Goal: Task Accomplishment & Management: Use online tool/utility

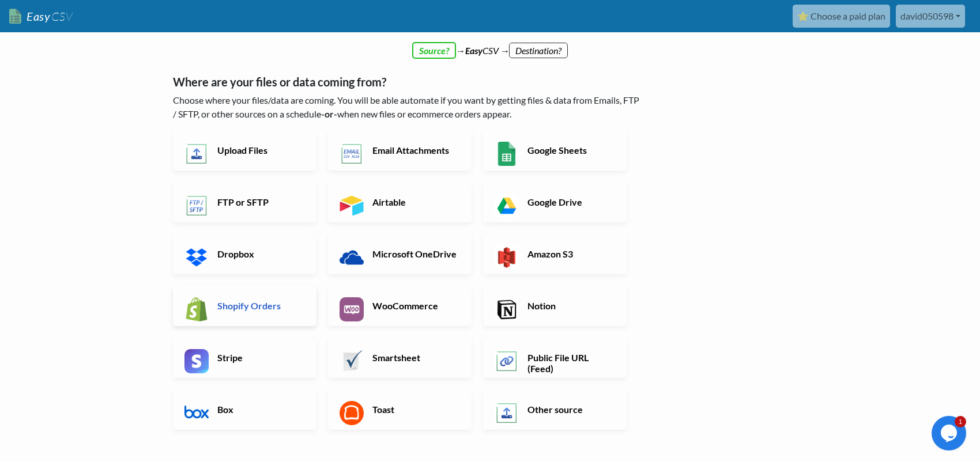
click at [221, 314] on link "Shopify Orders" at bounding box center [245, 306] width 144 height 40
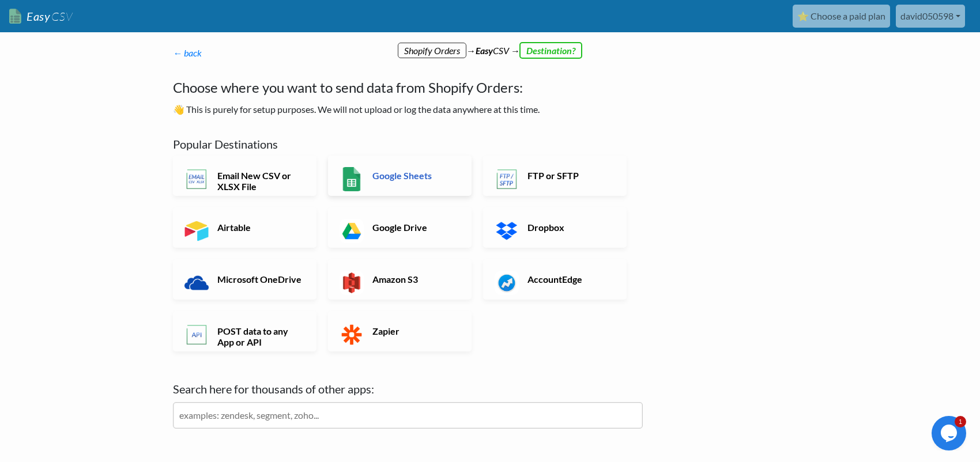
click at [405, 168] on link "Google Sheets" at bounding box center [400, 176] width 144 height 40
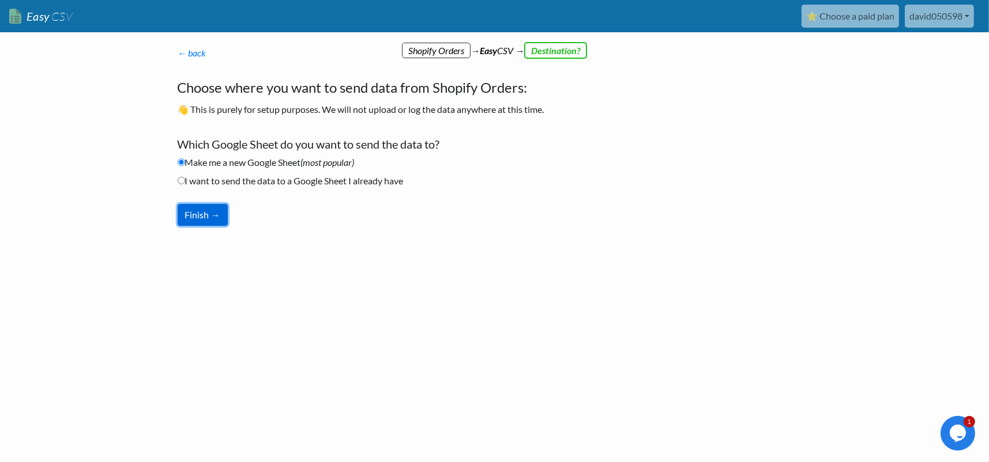
click at [206, 211] on button "Finish →" at bounding box center [203, 215] width 50 height 22
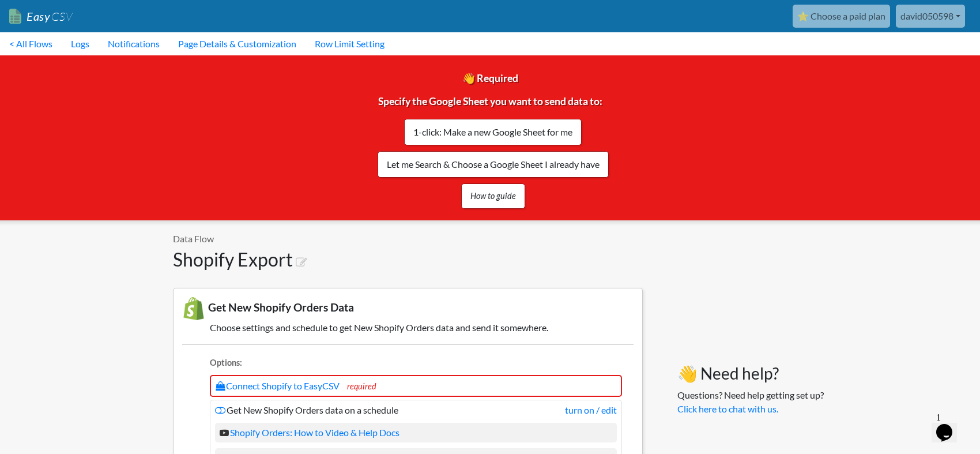
click at [841, 15] on link "⭐ Choose a paid plan" at bounding box center [841, 16] width 97 height 23
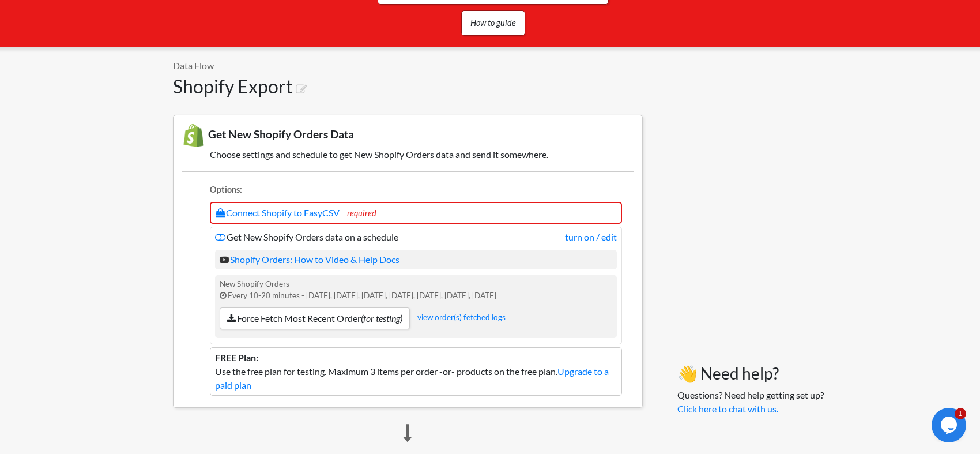
scroll to position [231, 0]
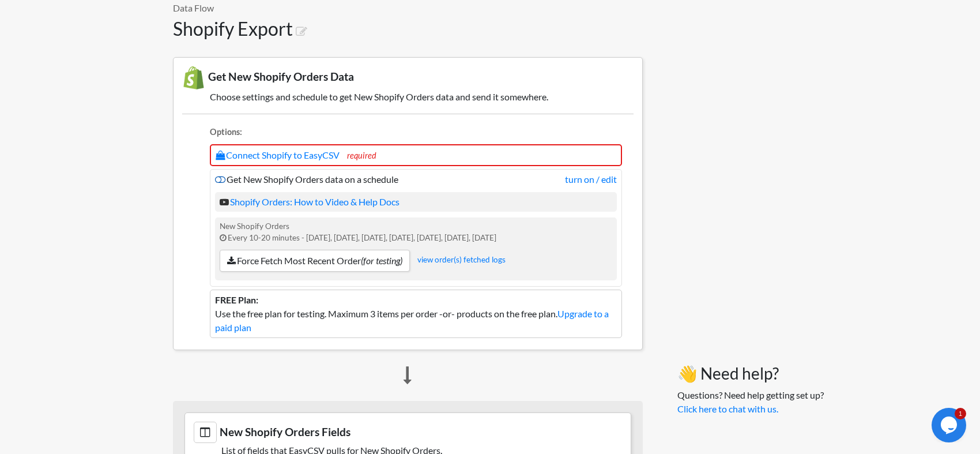
click at [220, 177] on icon at bounding box center [220, 179] width 10 height 9
click at [291, 151] on link "Connect Shopify to EasyCSV" at bounding box center [278, 154] width 124 height 11
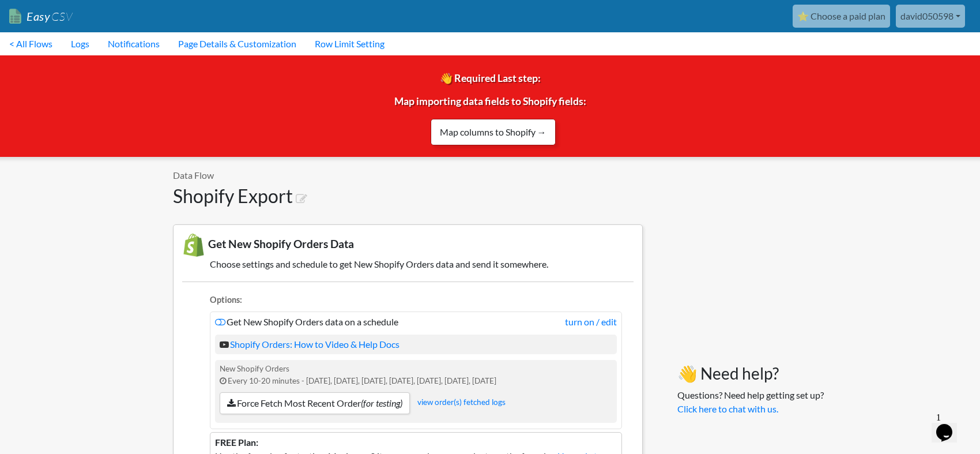
click at [498, 137] on link "Map columns to Shopify →" at bounding box center [493, 132] width 125 height 27
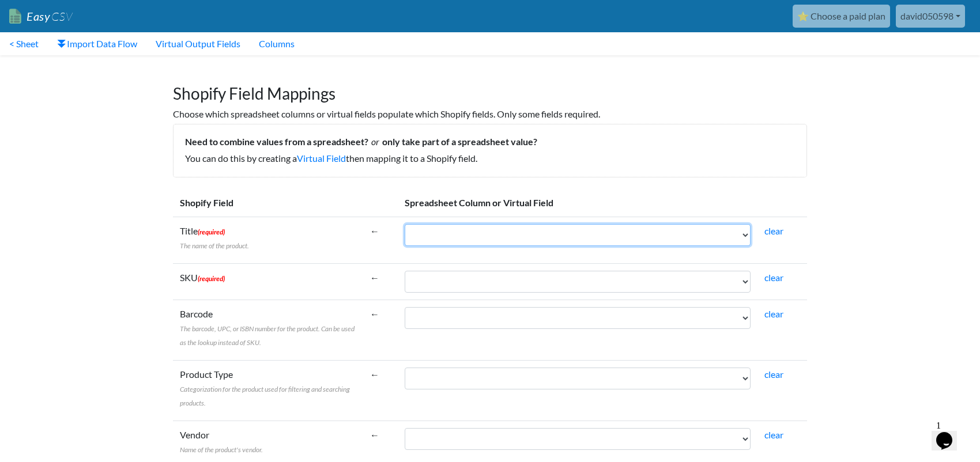
click at [488, 240] on select "order_name sku sku_total_qty_for_period barcode_upc line_item_name quantity ful…" at bounding box center [578, 235] width 346 height 22
click at [485, 236] on select "order_name sku sku_total_qty_for_period barcode_upc line_item_name quantity ful…" at bounding box center [578, 235] width 346 height 22
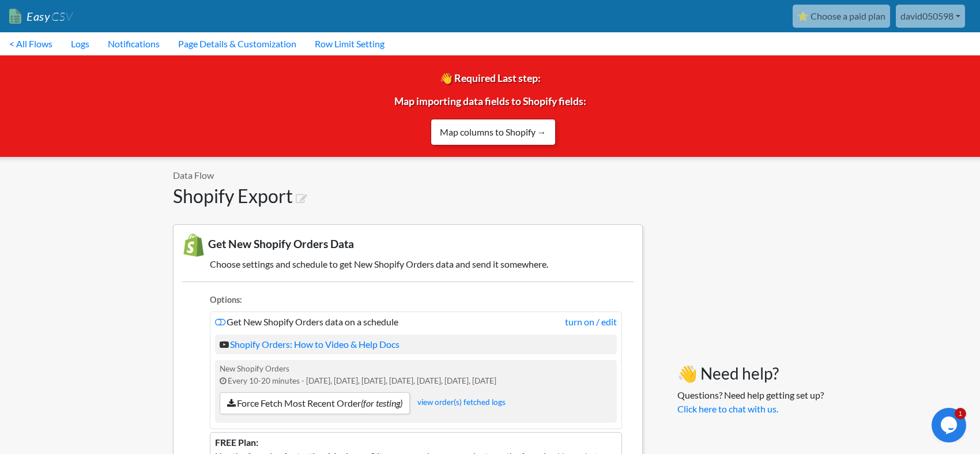
click at [490, 129] on link "Map columns to Shopify →" at bounding box center [493, 132] width 125 height 27
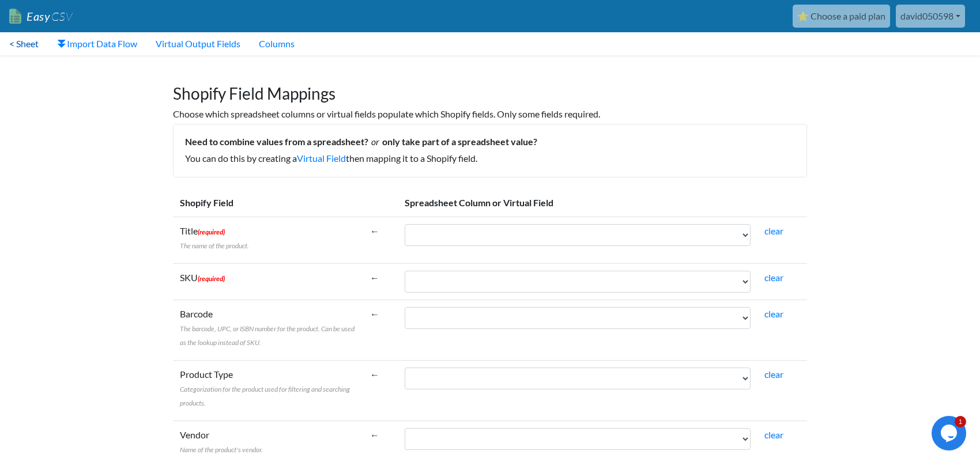
click at [14, 40] on link "< Sheet" at bounding box center [24, 43] width 48 height 23
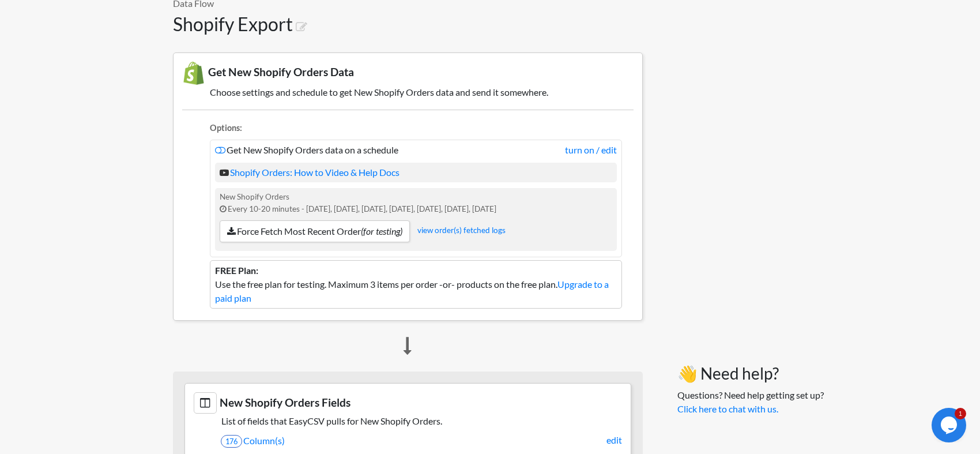
scroll to position [173, 0]
click at [248, 175] on link "Shopify Orders: How to Video & Help Docs" at bounding box center [310, 170] width 180 height 11
click at [222, 148] on icon at bounding box center [220, 148] width 10 height 9
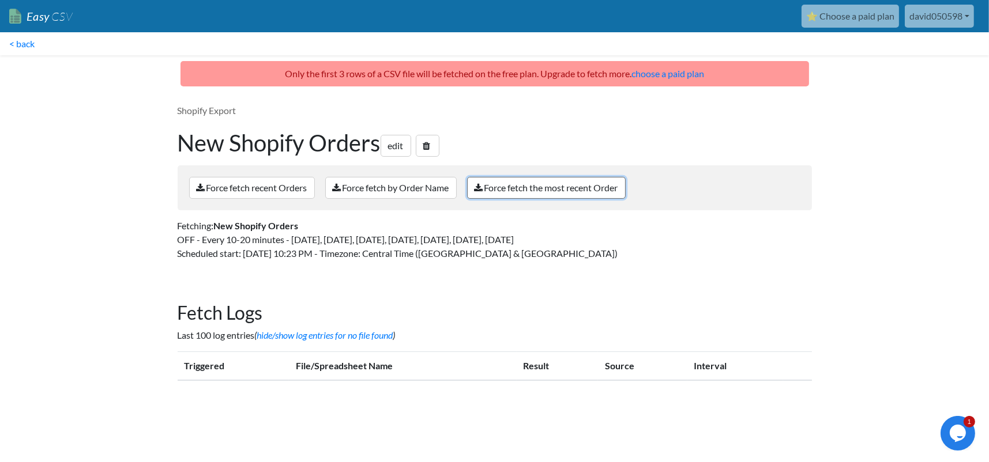
click at [558, 188] on link "Force fetch the most recent Order" at bounding box center [546, 188] width 159 height 22
click at [243, 266] on div "Shopify Export New Shopify Orders edit Force fetch recent Orders Force fetch by…" at bounding box center [494, 186] width 657 height 189
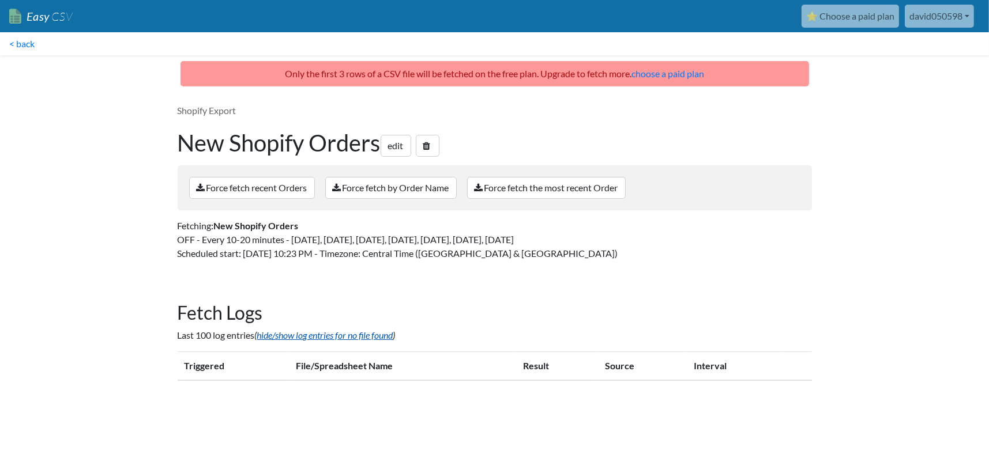
click at [303, 337] on link "hide/show log entries for no file found" at bounding box center [325, 335] width 136 height 11
click at [513, 76] on p "Only the first 3 rows of a CSV file will be fetched on the free plan. Upgrade t…" at bounding box center [494, 73] width 628 height 25
click at [577, 191] on link "Force fetch the most recent Order" at bounding box center [546, 188] width 159 height 22
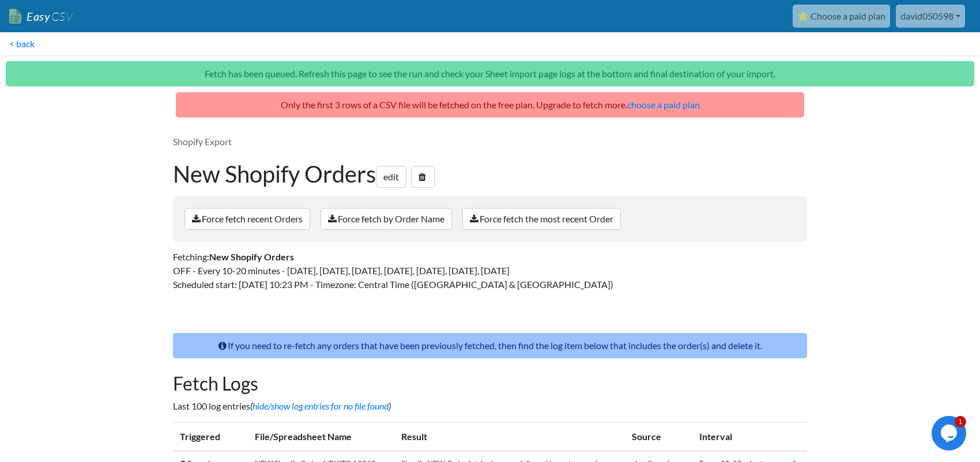
click at [9, 32] on nav "Easy CSV ⭐ Choose a paid plan david050598 David050598 All Flows All CSV Generat…" at bounding box center [490, 16] width 980 height 32
click at [16, 39] on link "< back" at bounding box center [22, 43] width 44 height 23
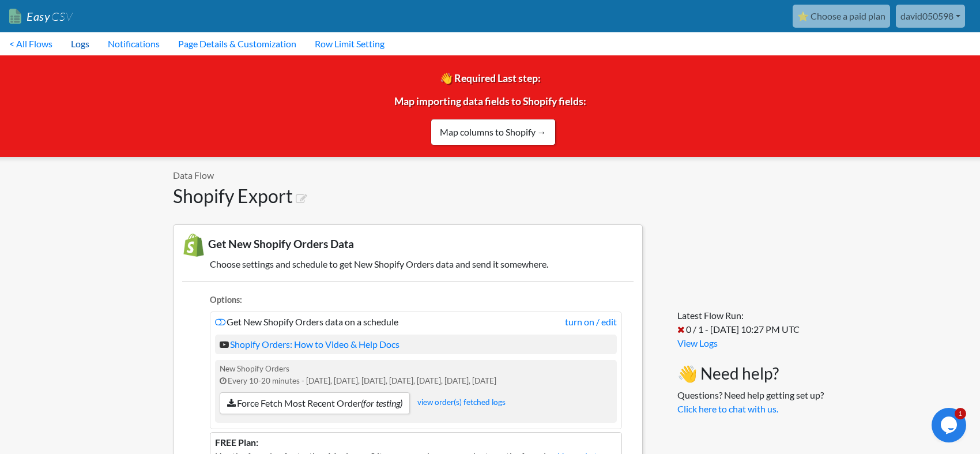
click at [85, 42] on link "Logs" at bounding box center [80, 43] width 37 height 23
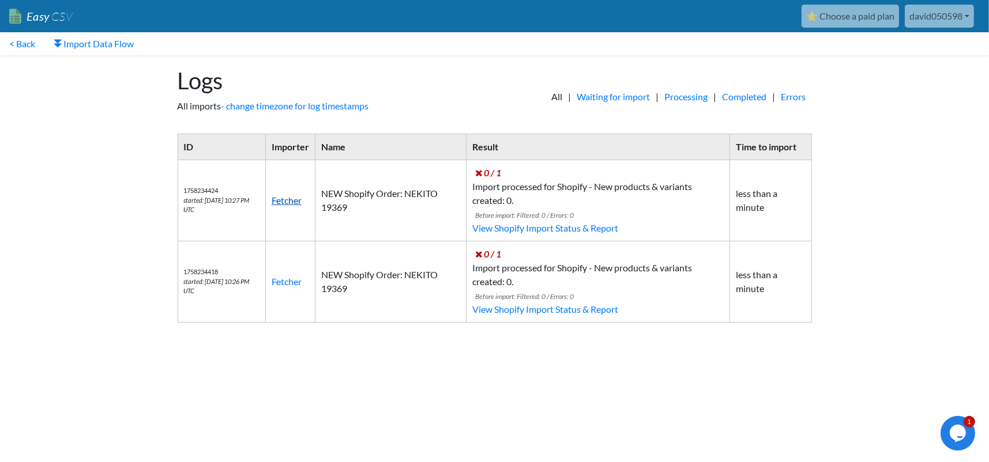
click at [302, 202] on link "Fetcher" at bounding box center [287, 200] width 30 height 11
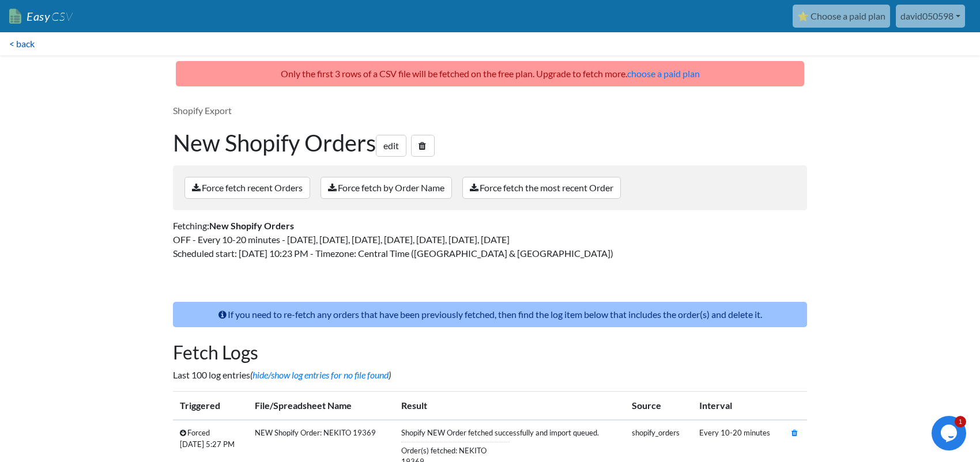
click at [38, 36] on link "< back" at bounding box center [22, 43] width 44 height 23
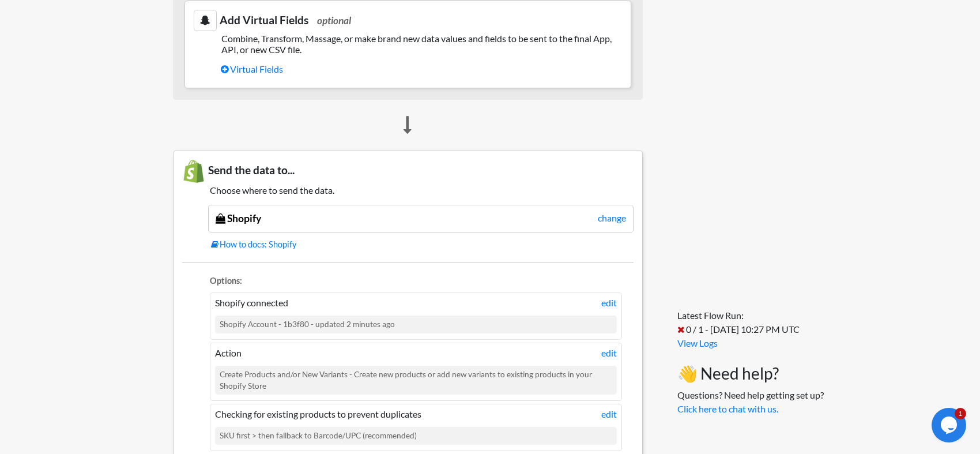
scroll to position [898, 0]
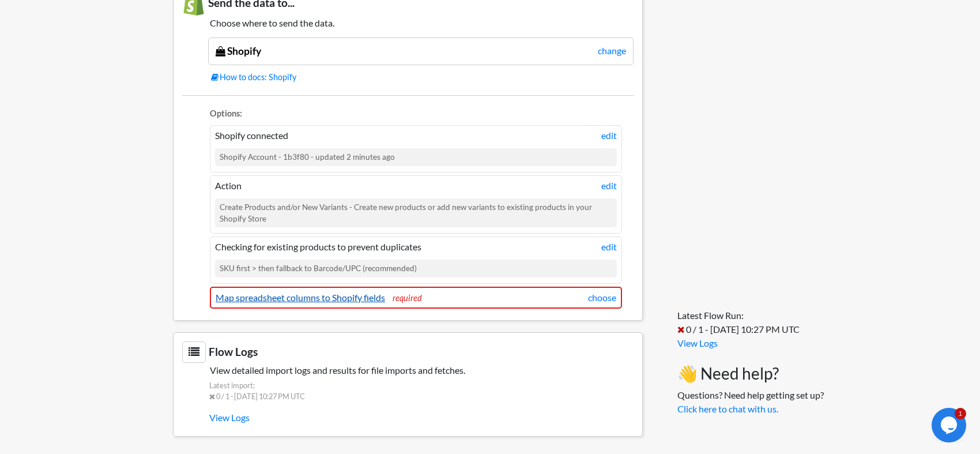
click at [306, 295] on link "Map spreadsheet columns to Shopify fields" at bounding box center [301, 297] width 170 height 11
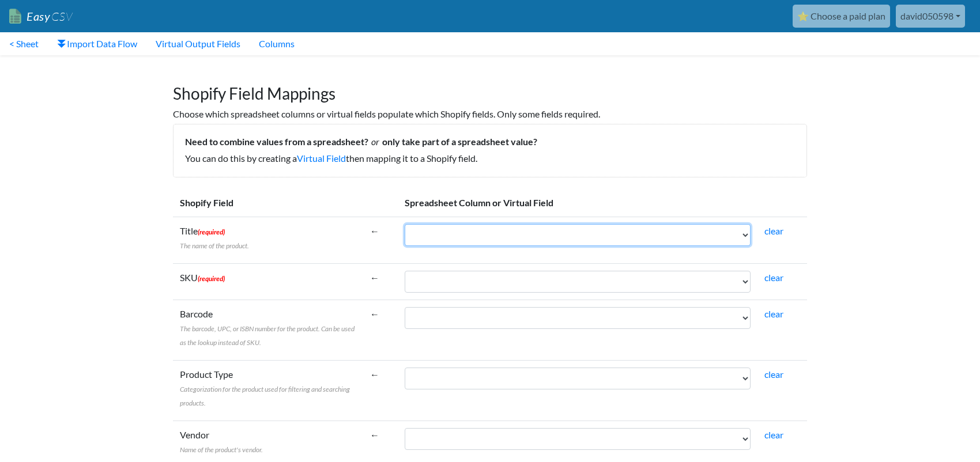
click at [506, 238] on select "order_name sku sku_total_qty_for_period barcode_upc line_item_name quantity ful…" at bounding box center [578, 235] width 346 height 22
click at [528, 229] on select "order_name sku sku_total_qty_for_period barcode_upc line_item_name quantity ful…" at bounding box center [578, 235] width 346 height 22
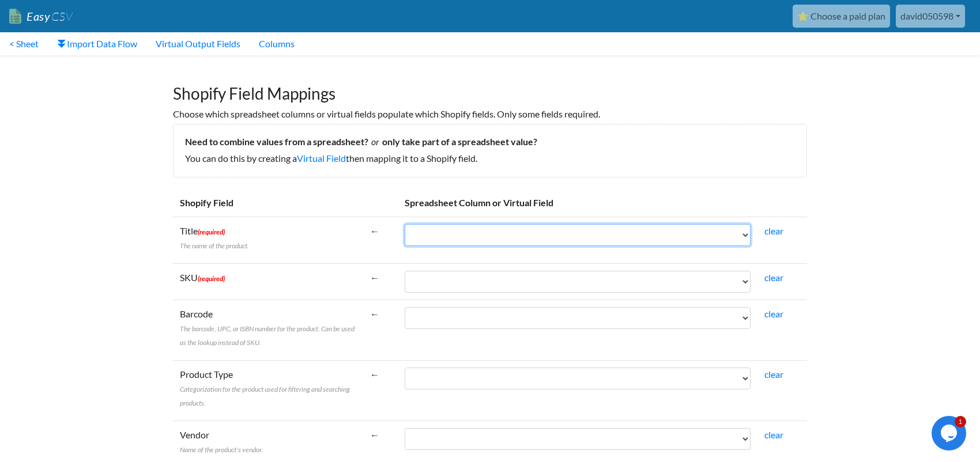
click at [528, 229] on select "order_name sku sku_total_qty_for_period barcode_upc line_item_name quantity ful…" at bounding box center [578, 235] width 346 height 22
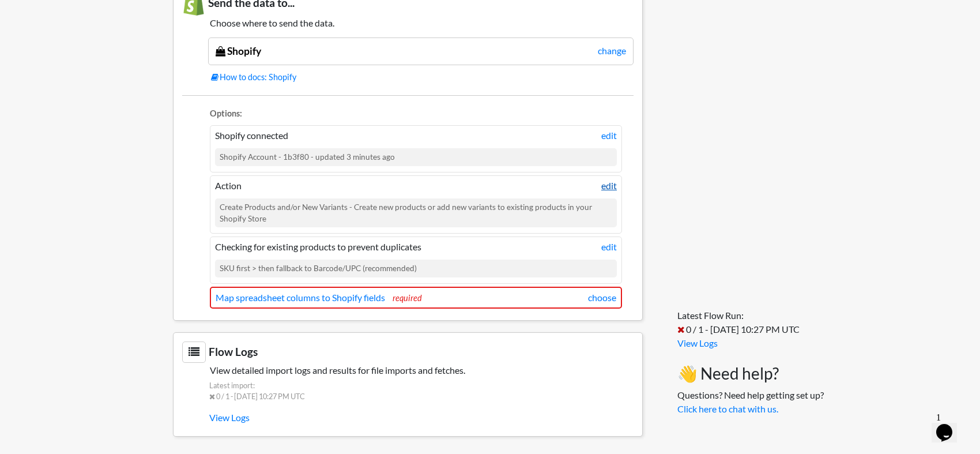
click at [609, 182] on link "edit" at bounding box center [609, 186] width 16 height 14
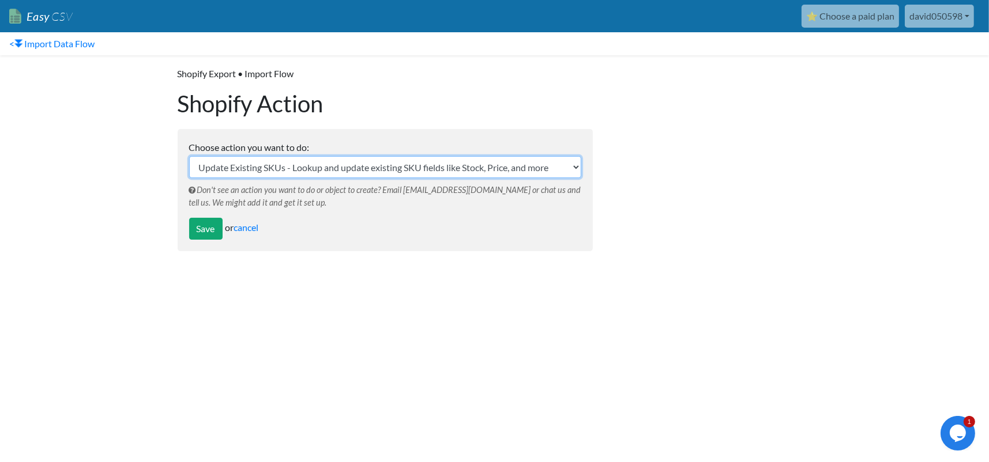
click at [347, 161] on select "Update Existing SKUs - Lookup and update existing SKU fields like Stock, Price,…" at bounding box center [385, 167] width 392 height 22
click at [211, 284] on html "Easy CSV ⭐ Choose a paid plan david050598 David050598 All Flows All CSV Generat…" at bounding box center [494, 142] width 989 height 284
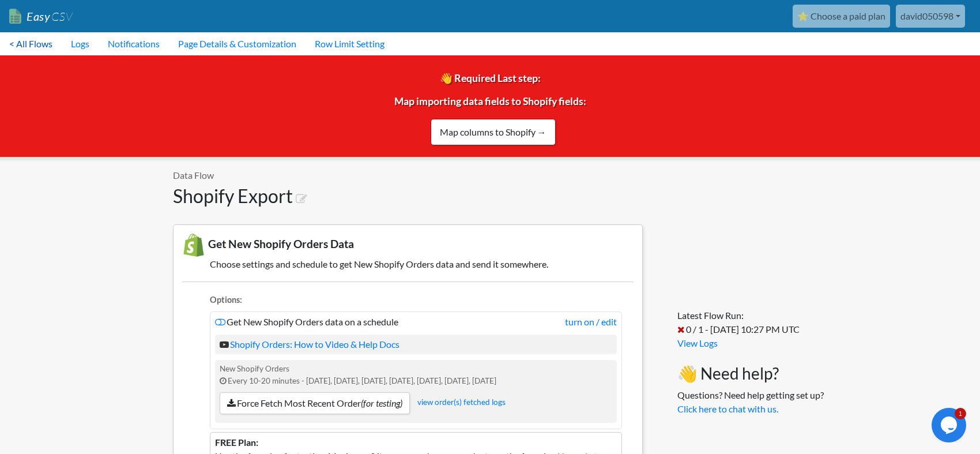
click at [35, 46] on link "< All Flows" at bounding box center [31, 43] width 62 height 23
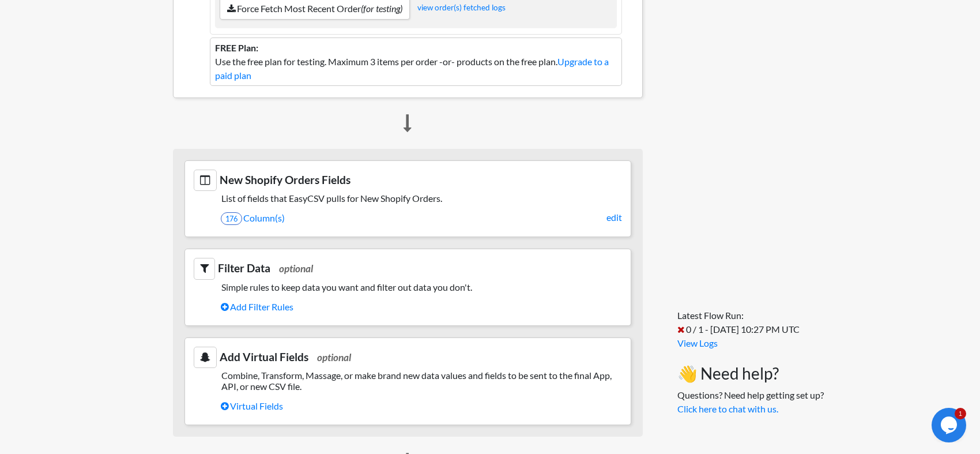
scroll to position [404, 0]
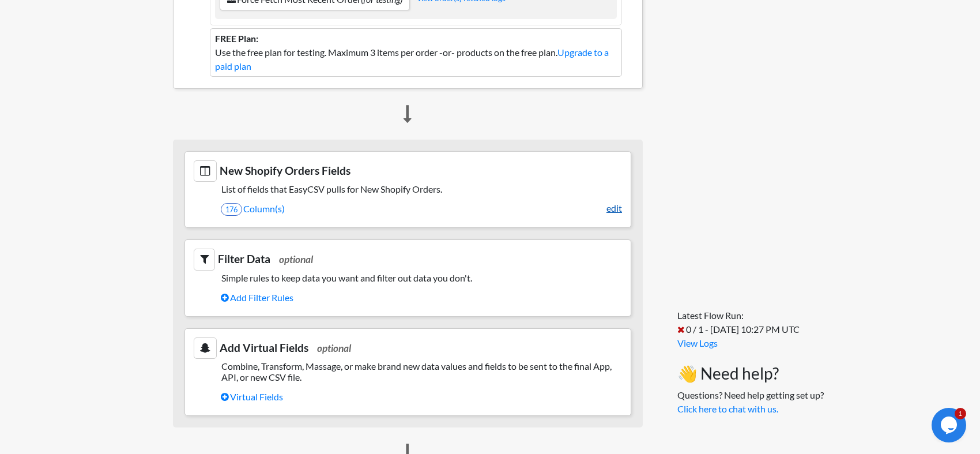
click at [612, 208] on link "edit" at bounding box center [615, 208] width 16 height 14
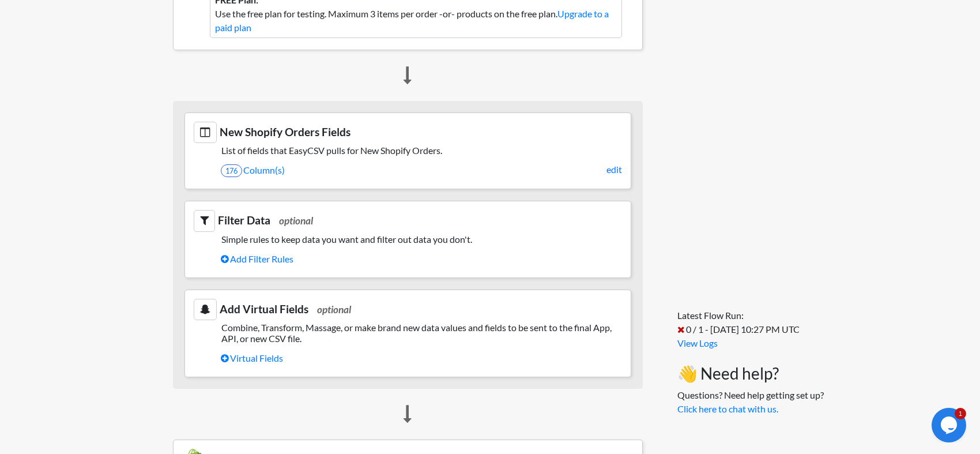
scroll to position [519, 0]
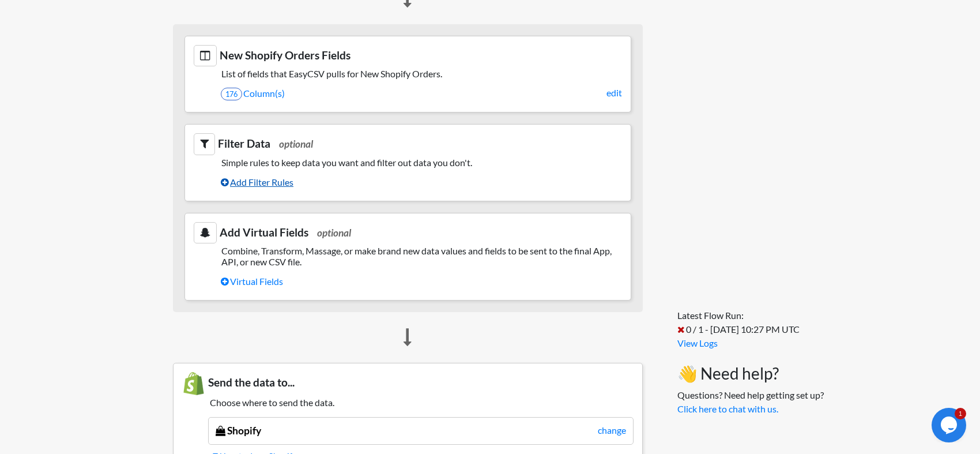
click at [250, 176] on link "Add Filter Rules" at bounding box center [421, 182] width 401 height 20
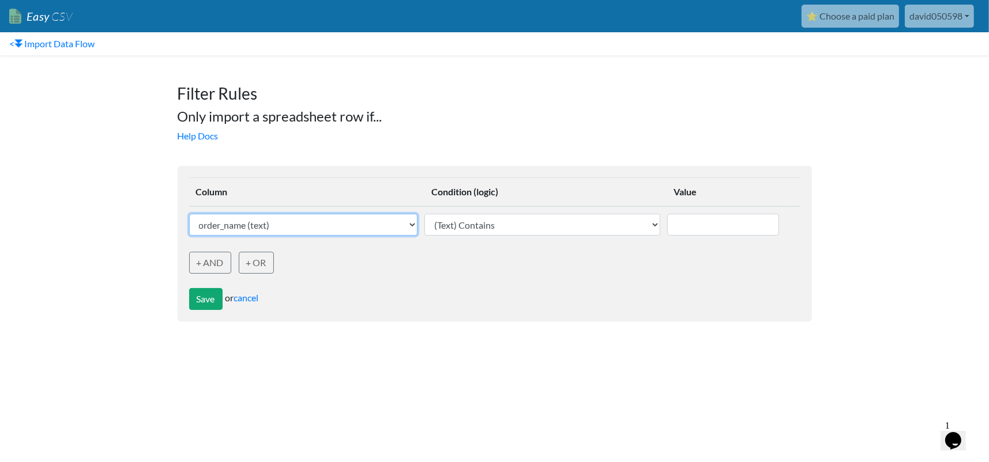
click at [245, 227] on select "order_name (text) sku (text) sku_total_qty_for_period (text) barcode_upc (text)…" at bounding box center [303, 225] width 229 height 22
click at [245, 226] on select "order_name (text) sku (text) sku_total_qty_for_period (text) barcode_upc (text)…" at bounding box center [303, 225] width 229 height 22
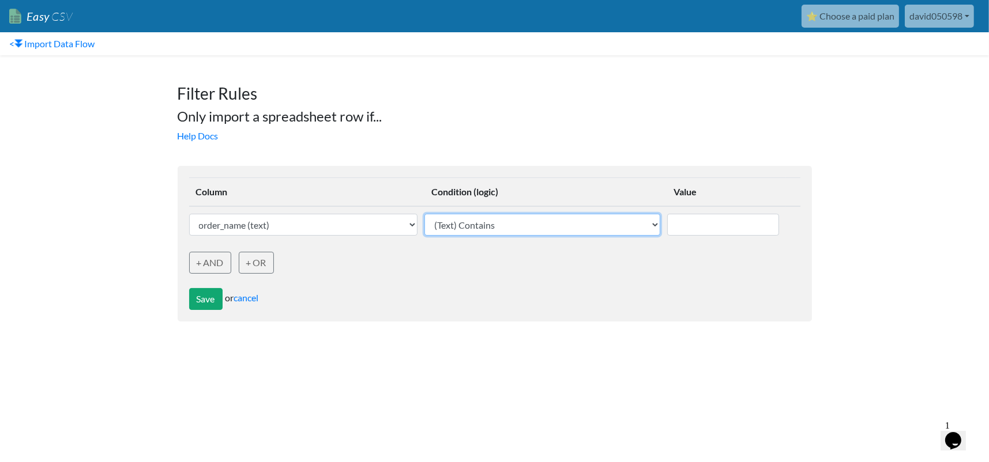
click at [495, 223] on select "(Text) Contains (Text) Does not contain (Text) Exactly matches (Text) Does not …" at bounding box center [541, 225] width 235 height 22
click at [236, 299] on div "Save or cancel" at bounding box center [494, 292] width 611 height 36
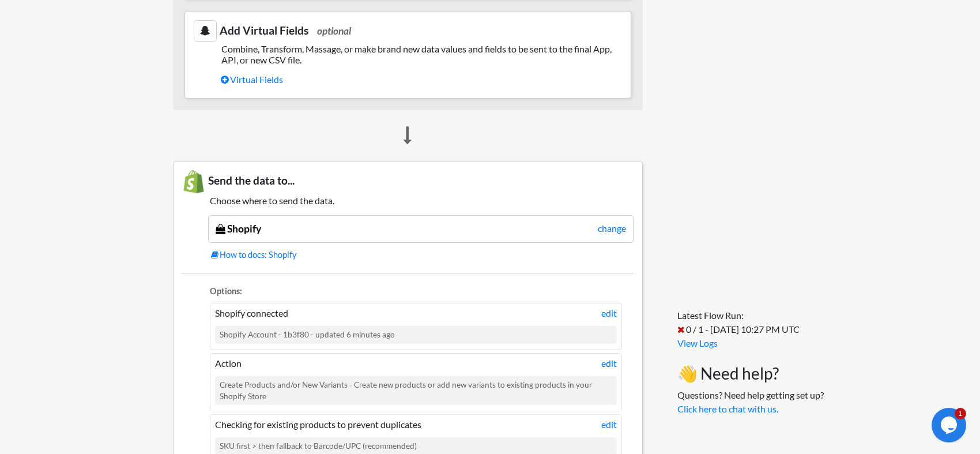
scroll to position [750, 0]
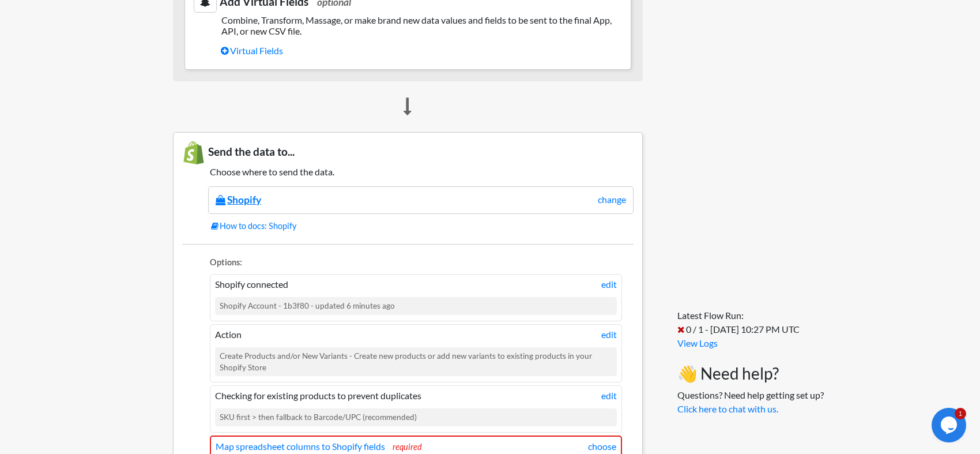
click at [256, 198] on link "Shopify" at bounding box center [239, 200] width 46 height 12
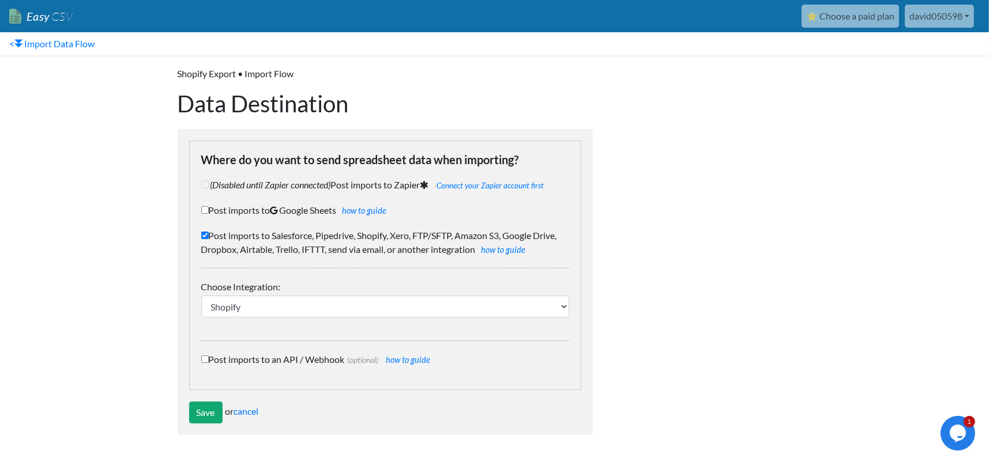
click at [203, 208] on input "Post imports to Google Sheets how to guide" at bounding box center [204, 209] width 7 height 7
checkbox input "true"
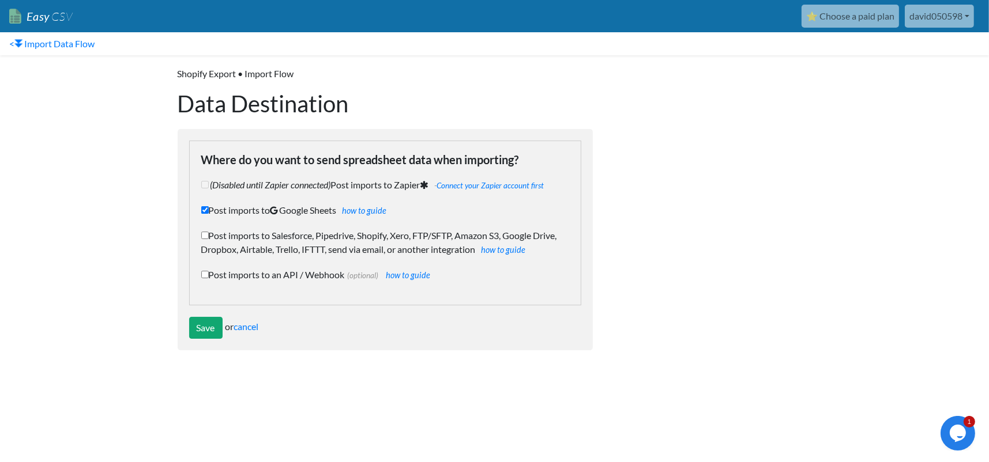
click at [204, 229] on label "Post imports to Salesforce, Pipedrive, Shopify, Xero, FTP/SFTP, Amazon S3, Goog…" at bounding box center [385, 243] width 368 height 28
click at [204, 232] on input "Post imports to Salesforce, Pipedrive, Shopify, Xero, FTP/SFTP, Amazon S3, Goog…" at bounding box center [204, 235] width 7 height 7
checkbox input "true"
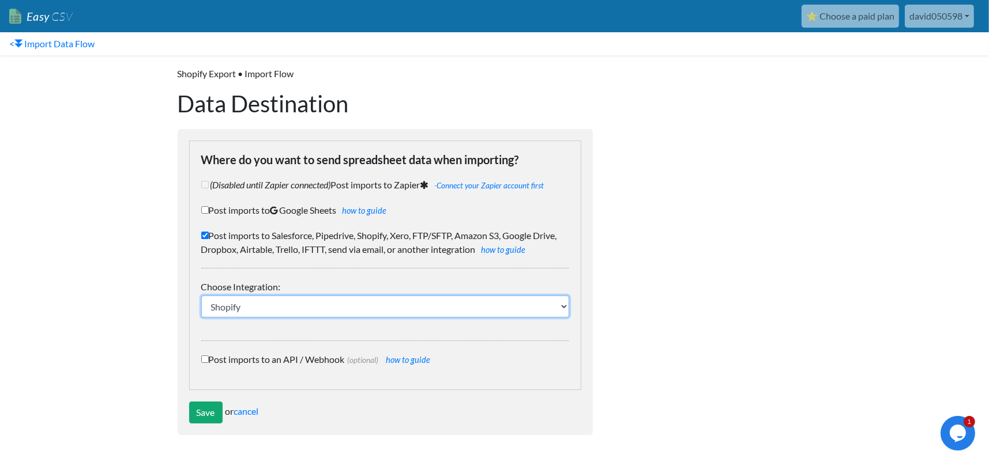
click at [290, 311] on select "IFTTT FTP or SFTP Amazon S3 HubSpot Google Big Query Salesforce Pipedrive Airta…" at bounding box center [385, 307] width 368 height 22
click at [209, 207] on label "Post imports to Google Sheets how to guide" at bounding box center [385, 211] width 368 height 14
click at [209, 207] on input "Post imports to Google Sheets how to guide" at bounding box center [204, 209] width 7 height 7
checkbox input "true"
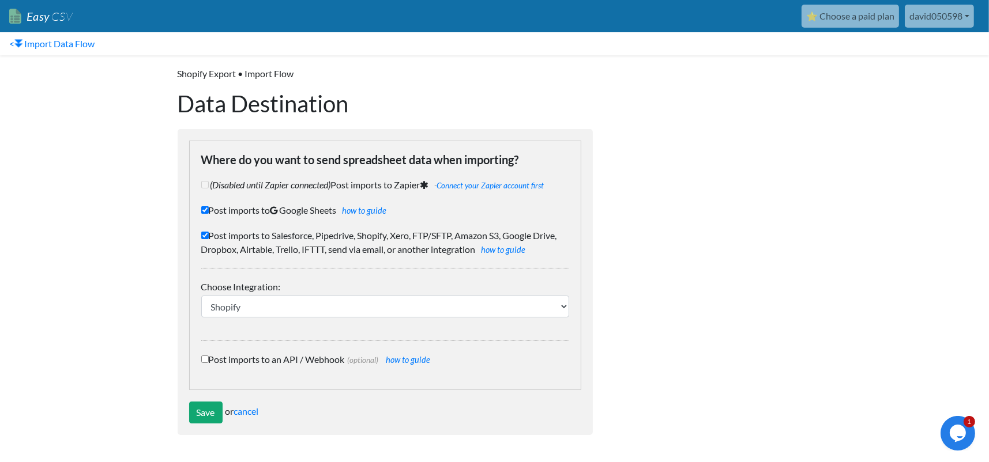
checkbox input "false"
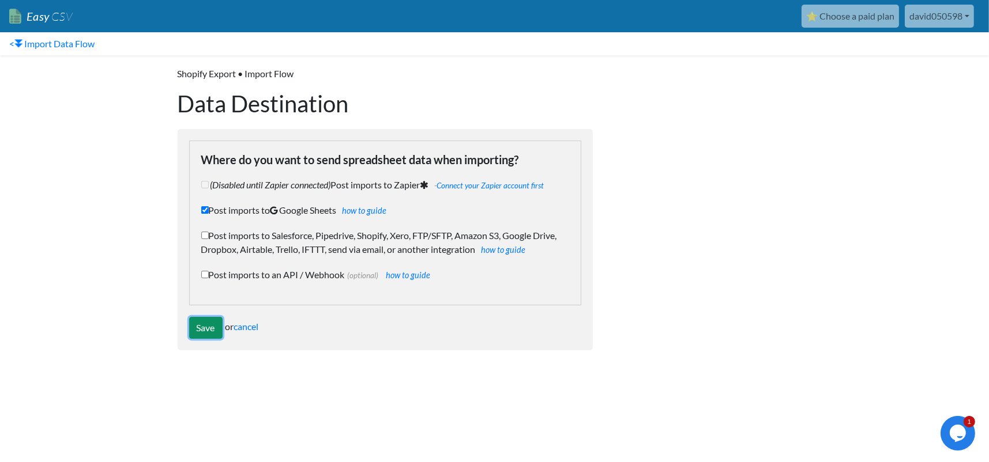
click at [206, 322] on input "Save" at bounding box center [205, 328] width 33 height 22
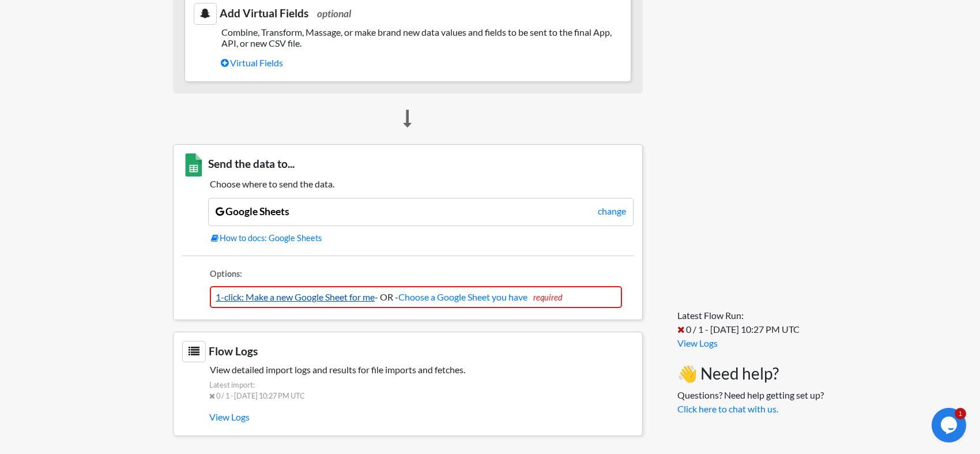
click at [287, 296] on link "1-click: Make a new Google Sheet for me" at bounding box center [295, 296] width 159 height 11
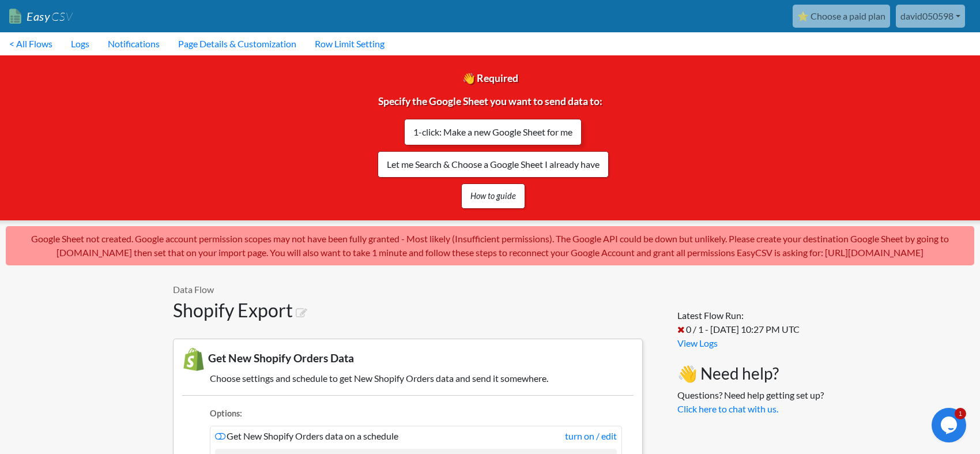
click at [509, 133] on link "1-click: Make a new Google Sheet for me" at bounding box center [493, 132] width 178 height 27
click at [489, 129] on link "1-click: Make a new Google Sheet for me" at bounding box center [493, 132] width 178 height 27
click at [916, 19] on link "david050598" at bounding box center [930, 16] width 69 height 23
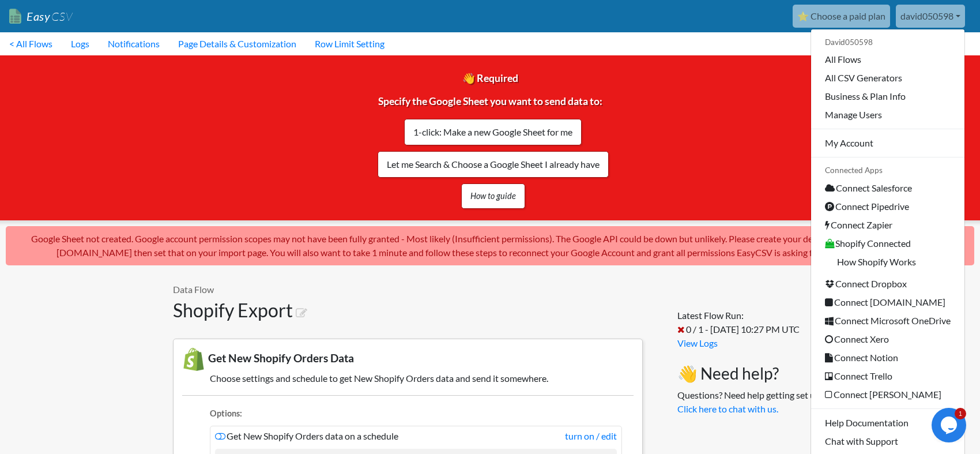
click at [916, 18] on link "david050598" at bounding box center [930, 16] width 69 height 23
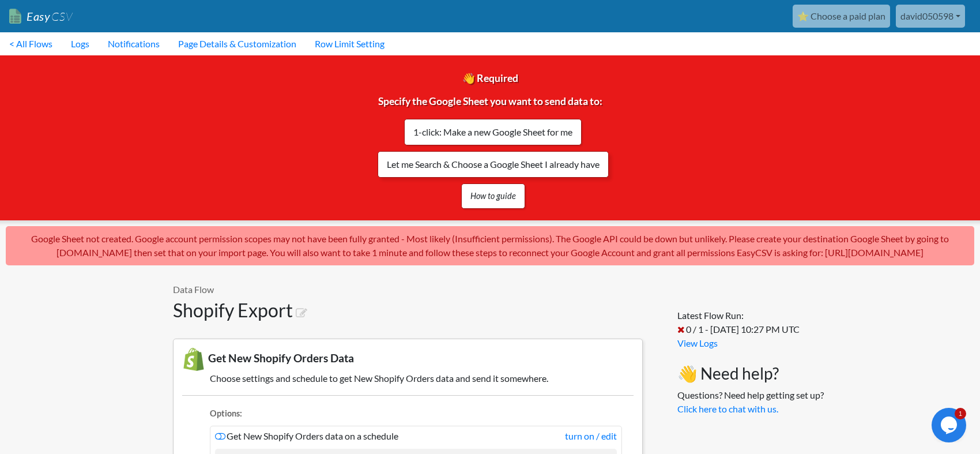
click at [489, 168] on link "Let me Search & Choose a Google Sheet I already have" at bounding box center [493, 164] width 231 height 27
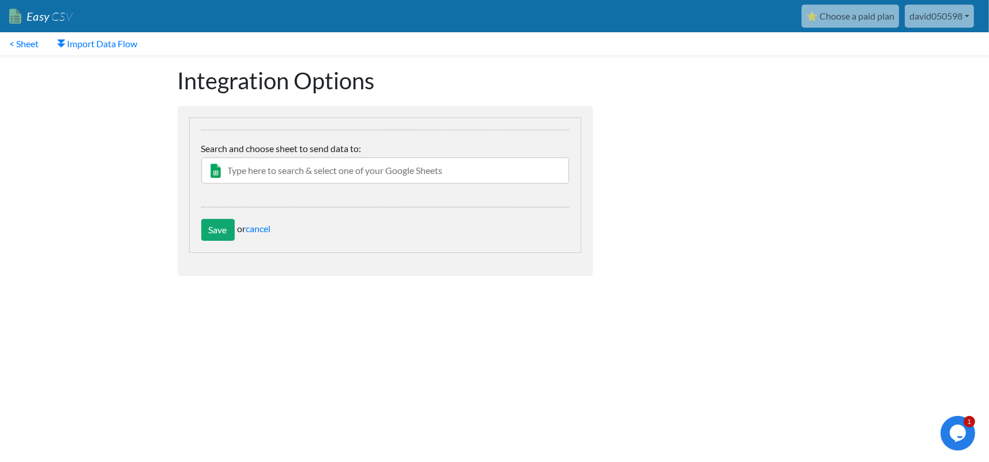
click at [327, 170] on input "text" at bounding box center [385, 170] width 368 height 27
click at [260, 172] on input "text" at bounding box center [385, 170] width 368 height 27
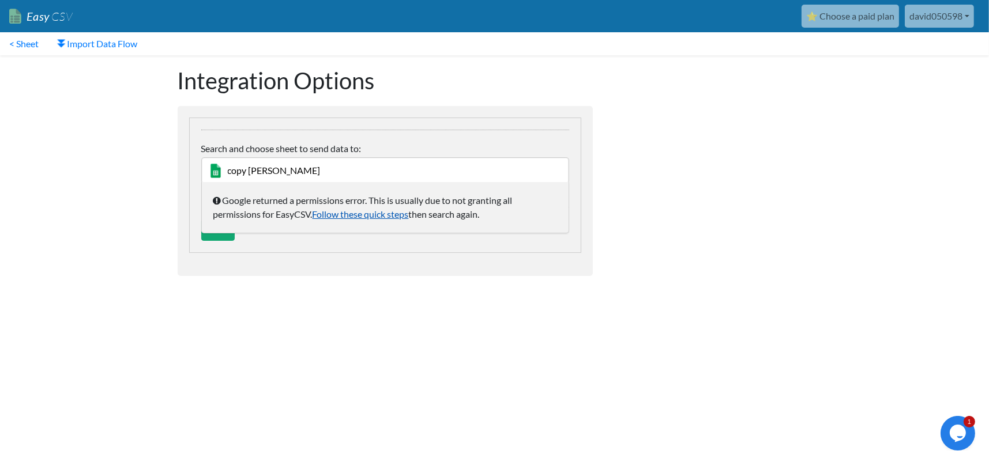
type input "copy ana"
click at [342, 216] on link "Follow these quick steps" at bounding box center [360, 214] width 96 height 11
click at [662, 240] on div "Integration Options change Google Sheet Worksheet/Tab (Optional- leave blank to…" at bounding box center [494, 182] width 657 height 255
click at [16, 42] on link "< Sheet" at bounding box center [24, 43] width 48 height 23
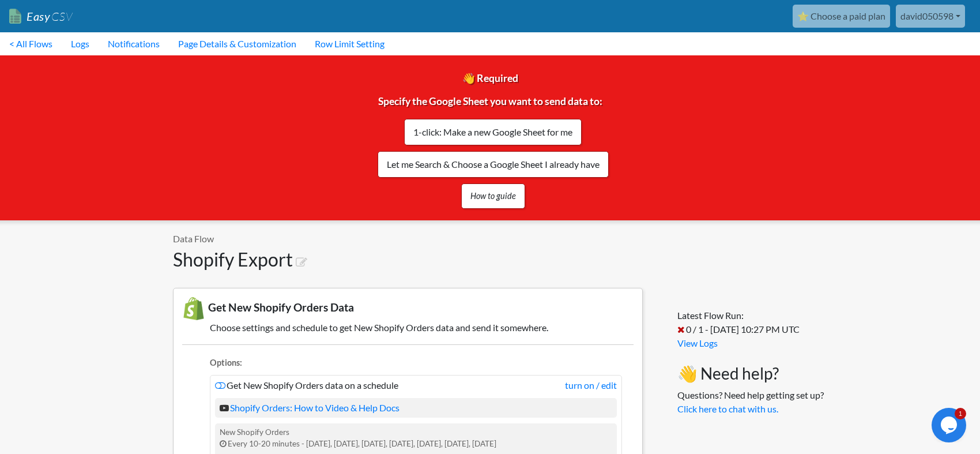
click at [937, 8] on link "david050598" at bounding box center [930, 16] width 69 height 23
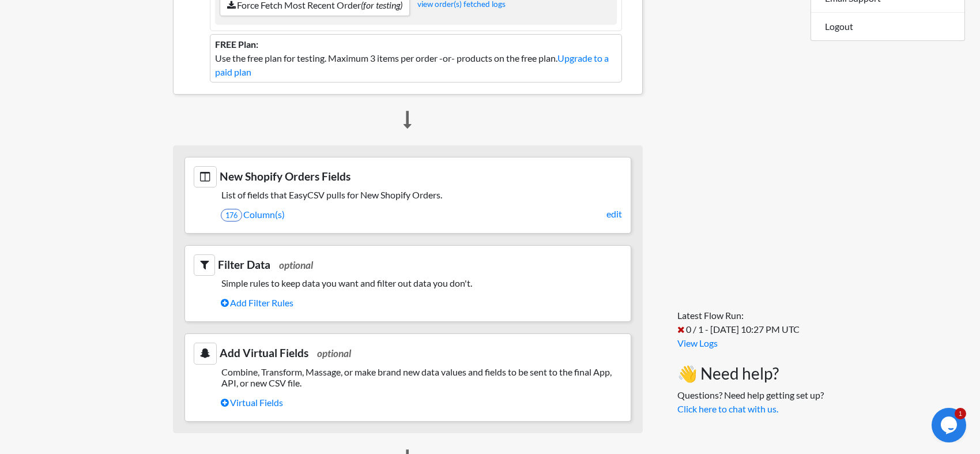
click at [125, 238] on body "Easy CSV ⭐ Choose a paid plan david050598 David050598 All Flows All CSV Generat…" at bounding box center [490, 163] width 980 height 1248
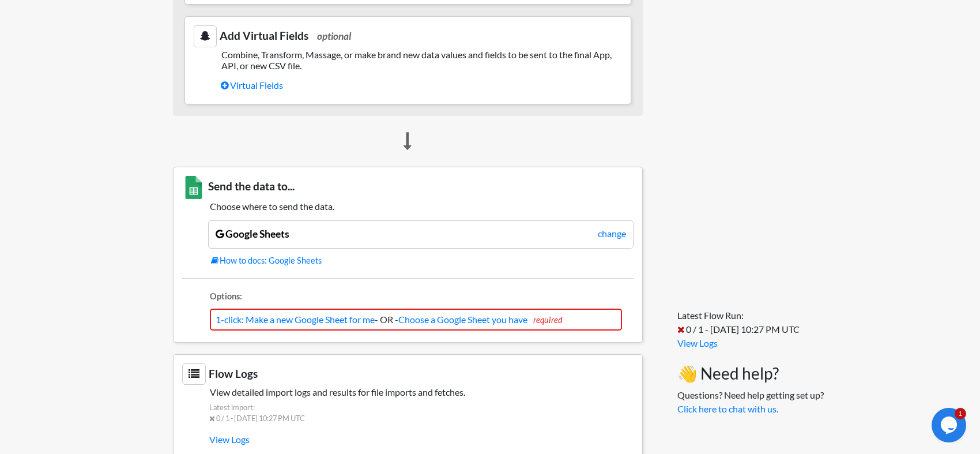
scroll to position [801, 0]
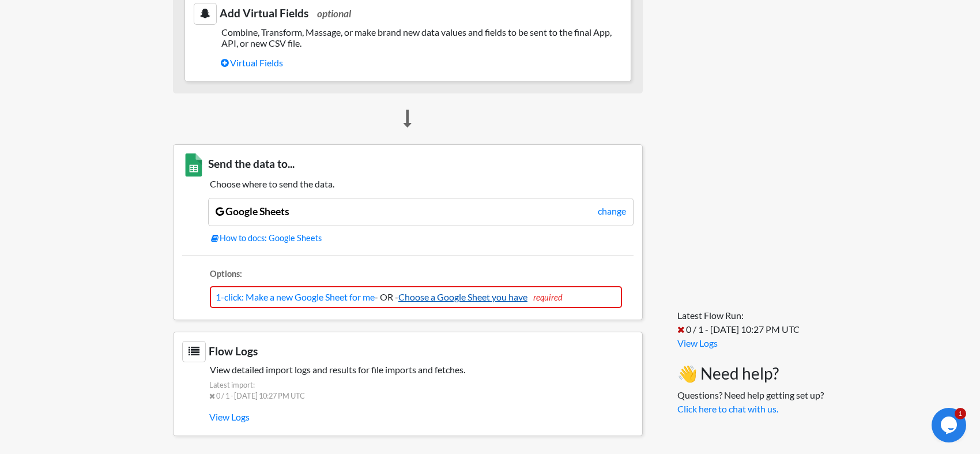
drag, startPoint x: 449, startPoint y: 284, endPoint x: 449, endPoint y: 292, distance: 8.1
click at [449, 286] on li "1-click: Make a new Google Sheet for me - OR - Choose a Google Sheet you have r…" at bounding box center [416, 297] width 412 height 22
click at [449, 292] on link "Choose a Google Sheet you have" at bounding box center [462, 296] width 129 height 11
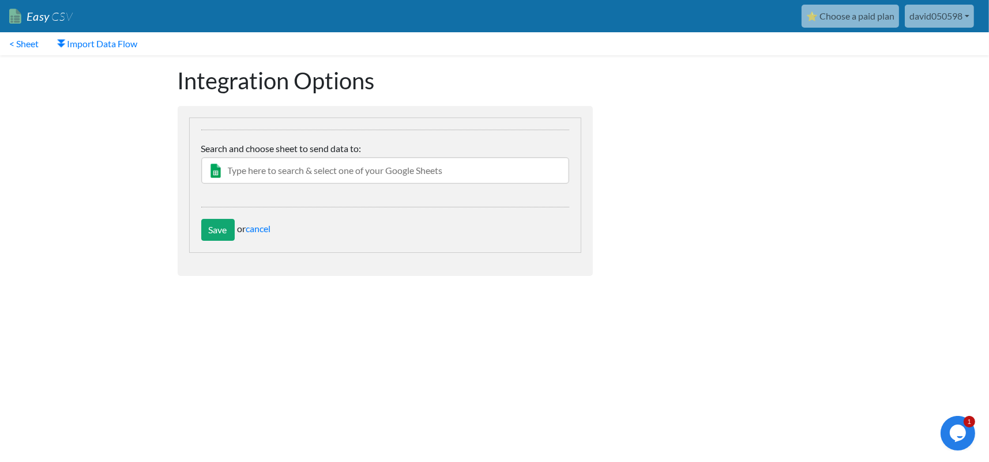
click at [274, 174] on input "text" at bounding box center [385, 170] width 368 height 27
click at [250, 231] on link "cancel" at bounding box center [258, 228] width 25 height 11
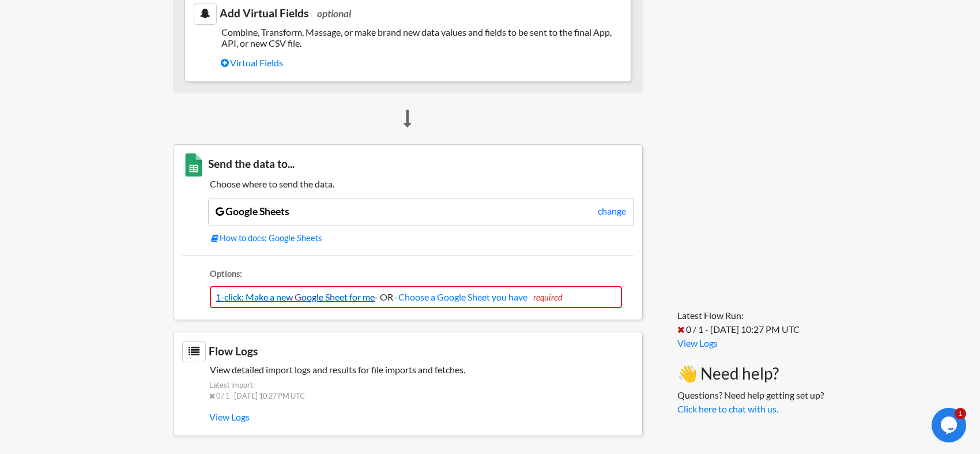
click at [271, 291] on link "1-click: Make a new Google Sheet for me" at bounding box center [295, 296] width 159 height 11
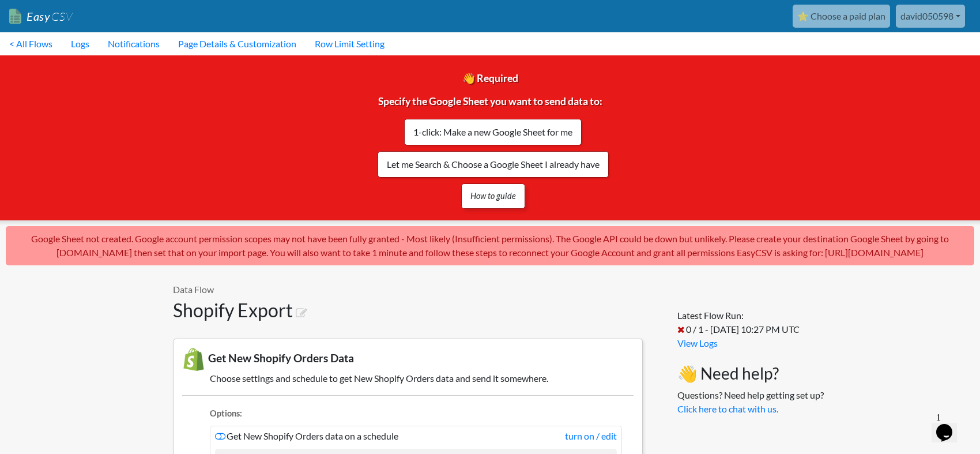
click at [494, 199] on link "How to guide" at bounding box center [493, 195] width 64 height 25
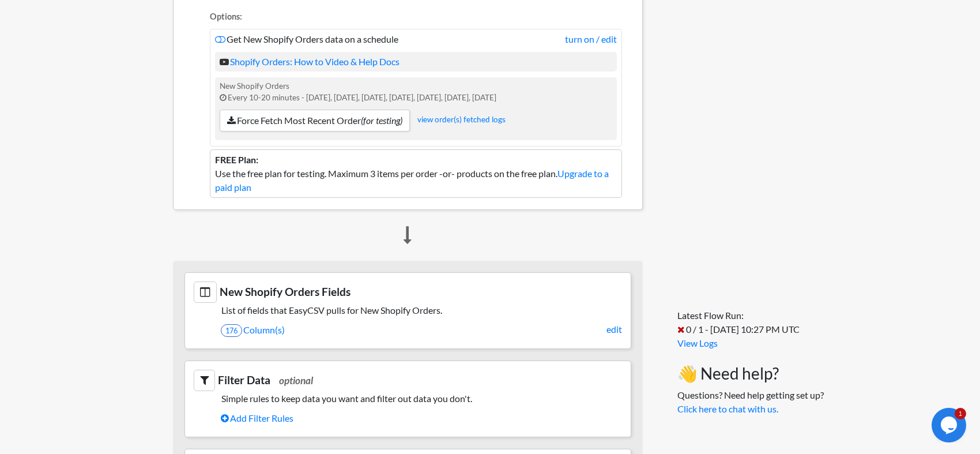
scroll to position [692, 0]
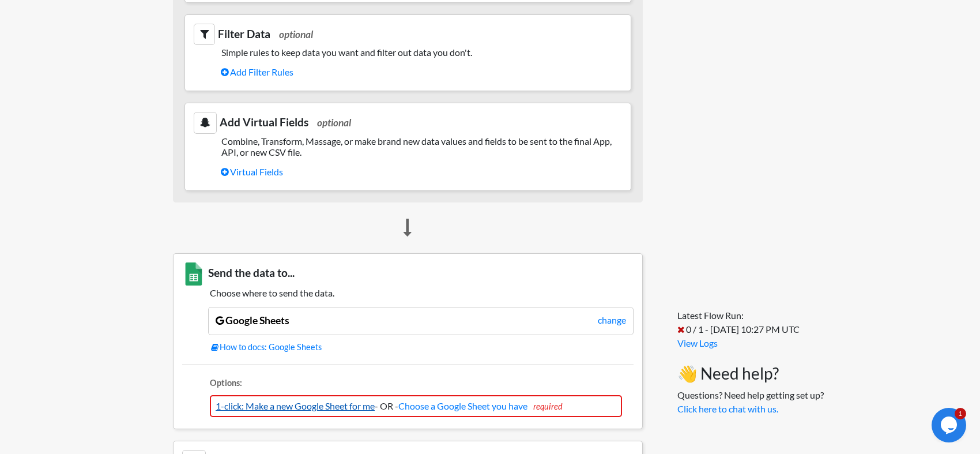
click at [311, 406] on link "1-click: Make a new Google Sheet for me" at bounding box center [295, 405] width 159 height 11
click at [283, 405] on link "1-click: Make a new Google Sheet for me" at bounding box center [295, 405] width 159 height 11
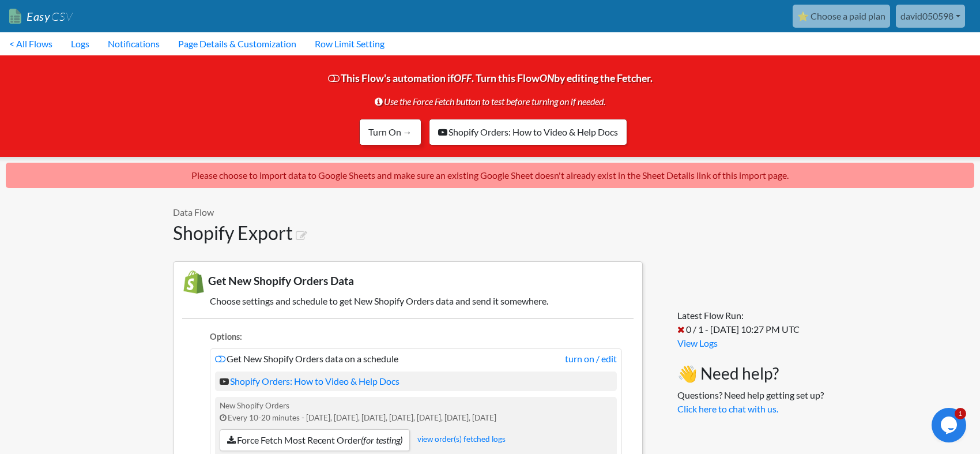
click at [385, 131] on link "Turn On →" at bounding box center [390, 132] width 62 height 27
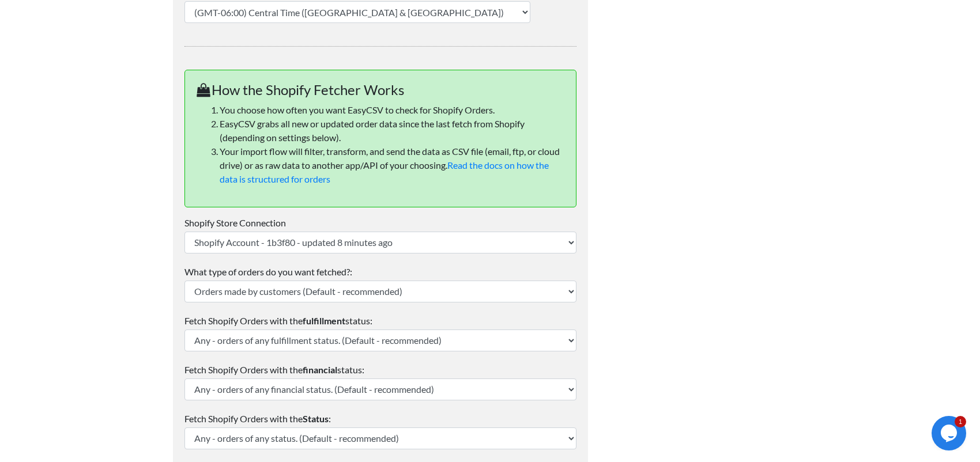
scroll to position [404, 0]
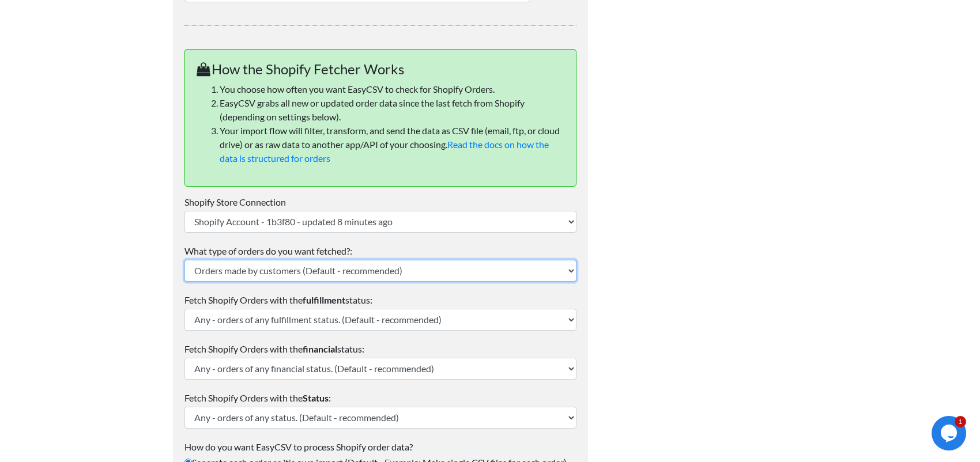
click at [270, 274] on select "Orders made by customers (Default - recommended) Draft Orders - made by your te…" at bounding box center [380, 271] width 392 height 22
select select "draft"
click at [184, 260] on select "Orders made by customers (Default - recommended) Draft Orders - made by your te…" at bounding box center [380, 271] width 392 height 22
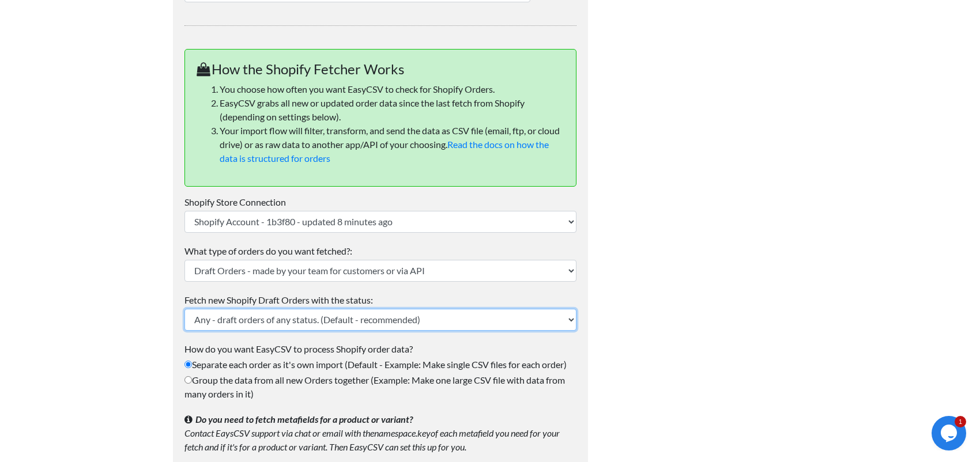
click at [243, 321] on select "Any - draft orders of any status. (Default - recommended) Completed Open Invoic…" at bounding box center [380, 320] width 392 height 22
click at [184, 309] on select "Any - draft orders of any status. (Default - recommended) Completed Open Invoic…" at bounding box center [380, 320] width 392 height 22
click at [189, 379] on input "Group the data from all new Orders together (Example: Make one large CSV file w…" at bounding box center [187, 379] width 7 height 7
radio input "true"
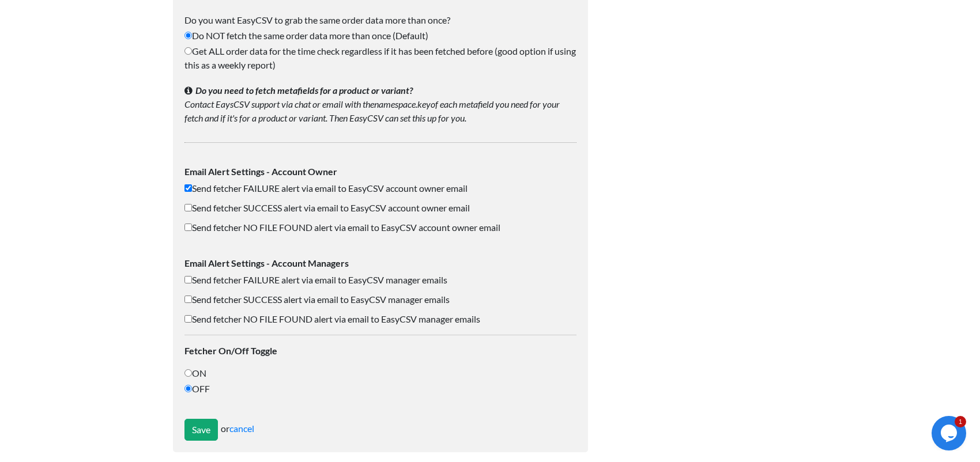
scroll to position [807, 0]
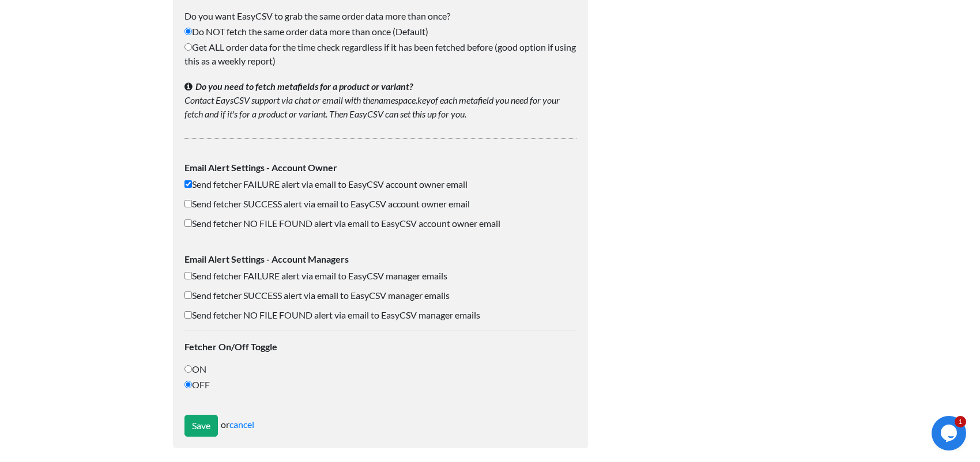
click at [188, 367] on input "ON" at bounding box center [187, 369] width 7 height 7
radio input "true"
click at [199, 430] on input "Save" at bounding box center [200, 426] width 33 height 22
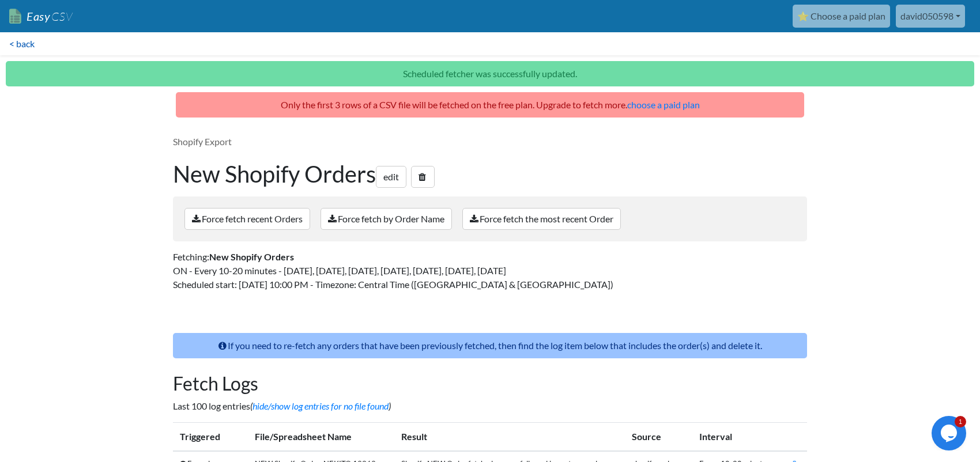
click at [31, 44] on link "< back" at bounding box center [22, 43] width 44 height 23
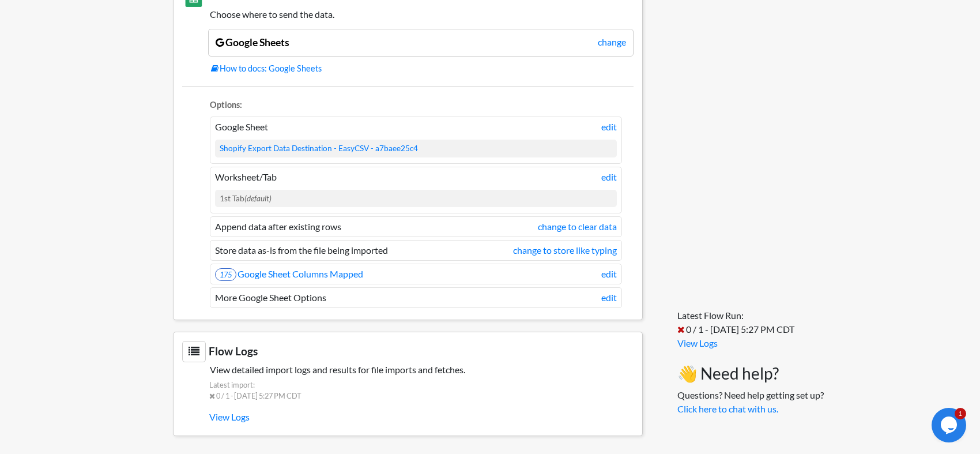
scroll to position [727, 0]
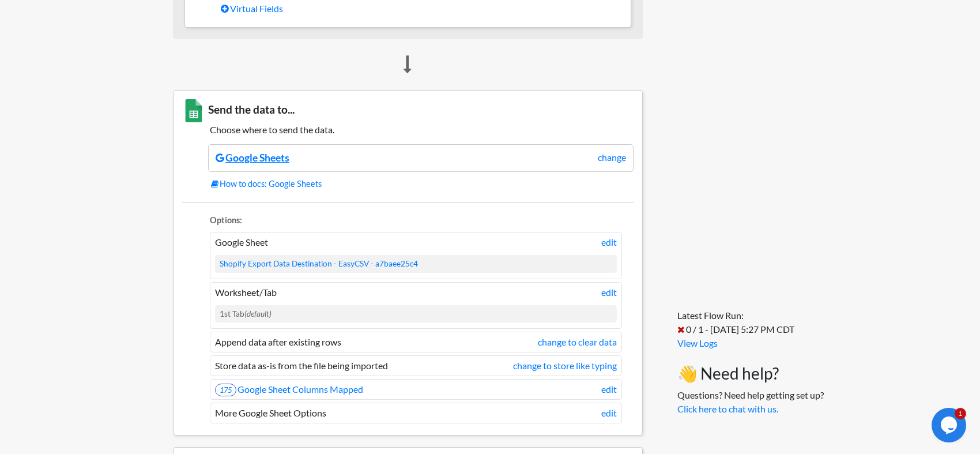
click at [259, 157] on link "Google Sheets" at bounding box center [253, 158] width 74 height 12
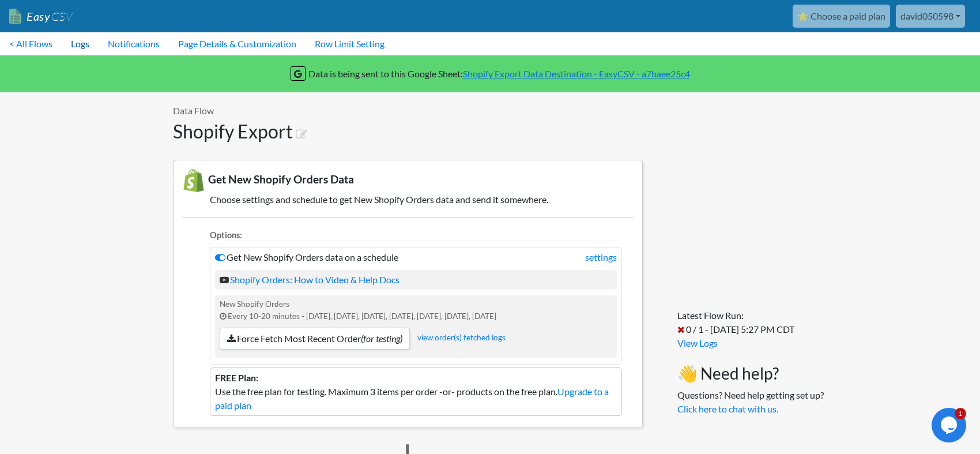
click at [96, 36] on link "Logs" at bounding box center [80, 43] width 37 height 23
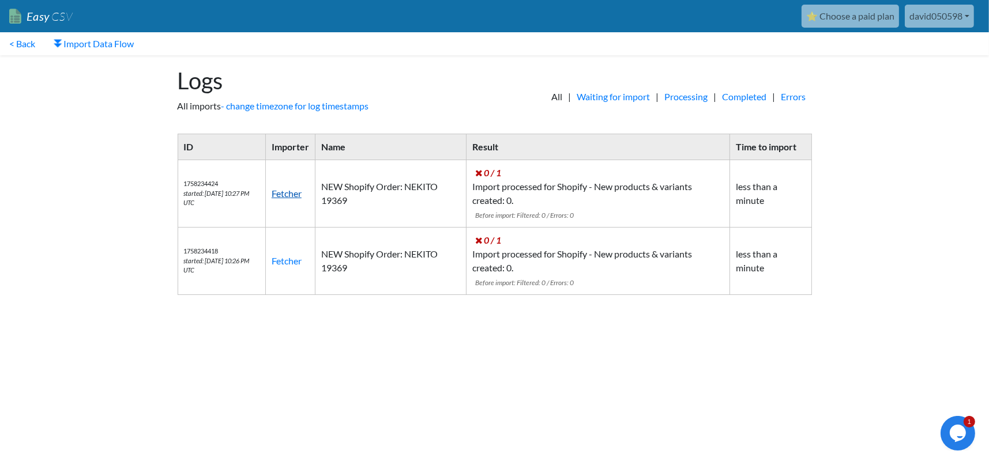
click at [302, 195] on link "Fetcher" at bounding box center [287, 193] width 30 height 11
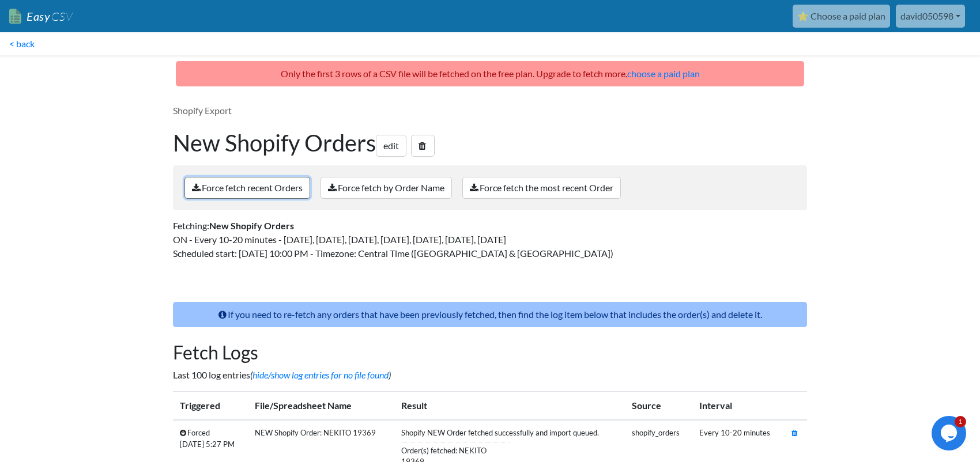
click at [266, 190] on link "Force fetch recent Orders" at bounding box center [247, 188] width 126 height 22
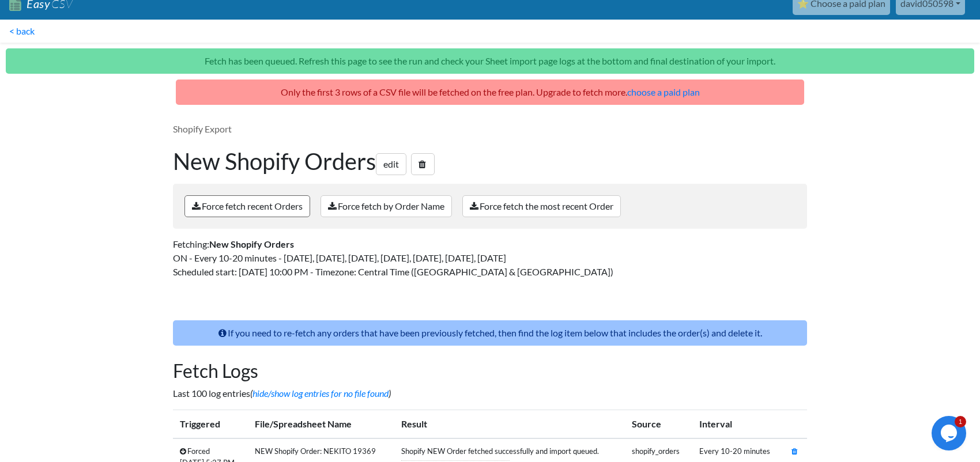
scroll to position [12, 0]
click at [22, 32] on link "< back" at bounding box center [22, 31] width 44 height 23
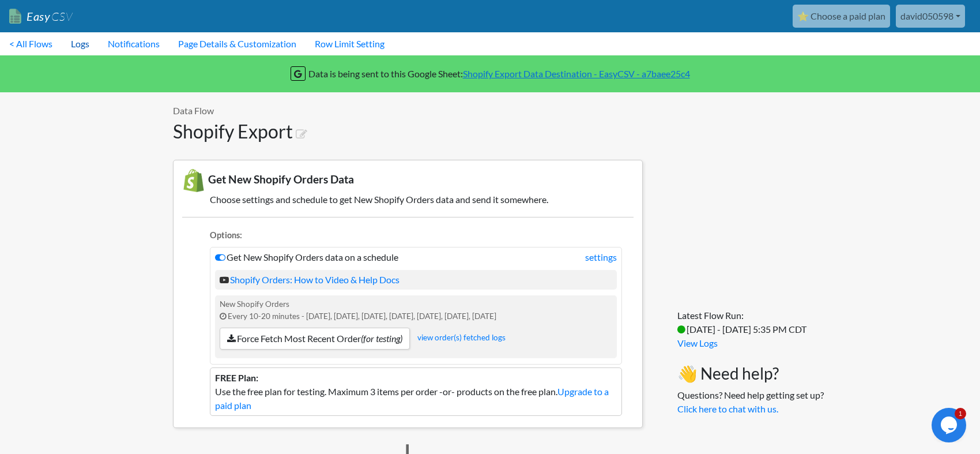
click at [72, 40] on link "Logs" at bounding box center [80, 43] width 37 height 23
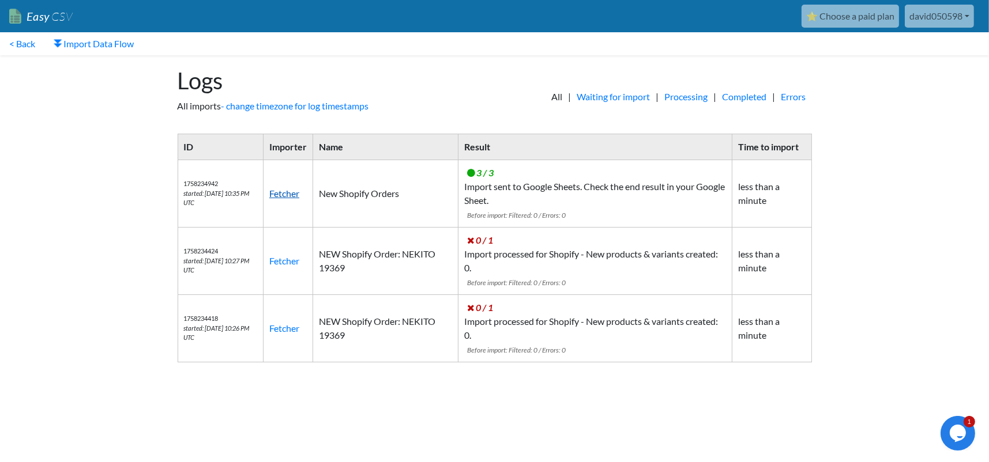
click at [293, 189] on link "Fetcher" at bounding box center [284, 193] width 30 height 11
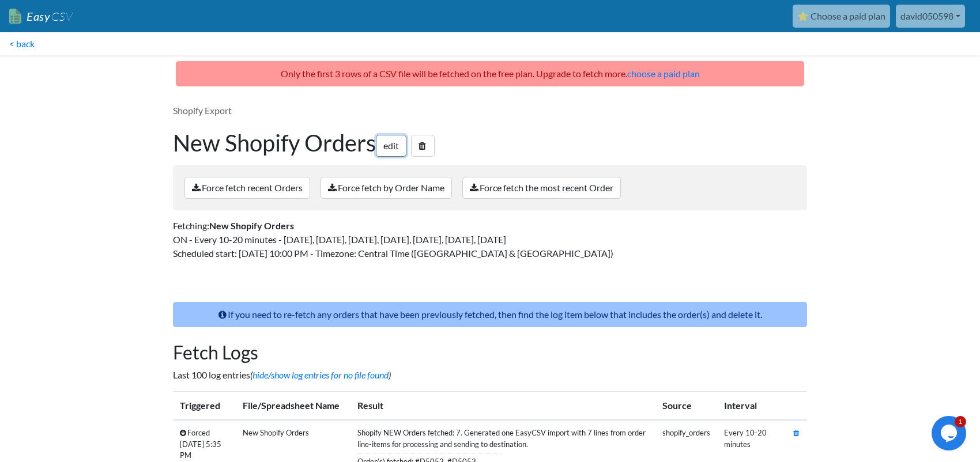
click at [394, 145] on link "edit" at bounding box center [391, 146] width 31 height 22
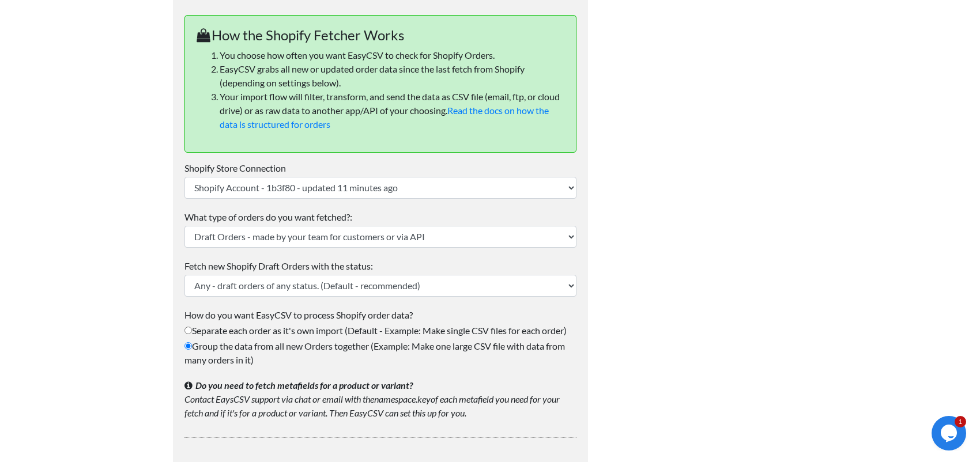
scroll to position [577, 0]
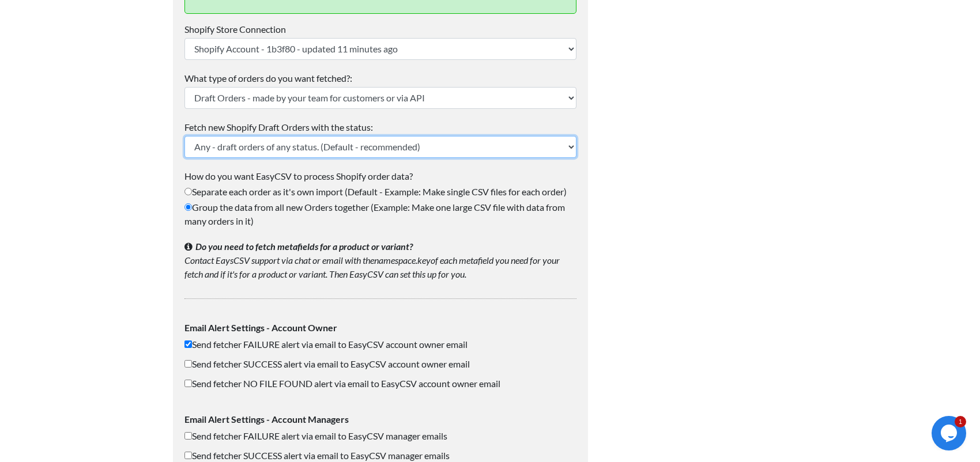
click at [248, 144] on select "Any - draft orders of any status. (Default - recommended) Completed Open Invoic…" at bounding box center [380, 147] width 392 height 22
select select "completed"
click at [184, 136] on select "Any - draft orders of any status. (Default - recommended) Completed Open Invoic…" at bounding box center [380, 147] width 392 height 22
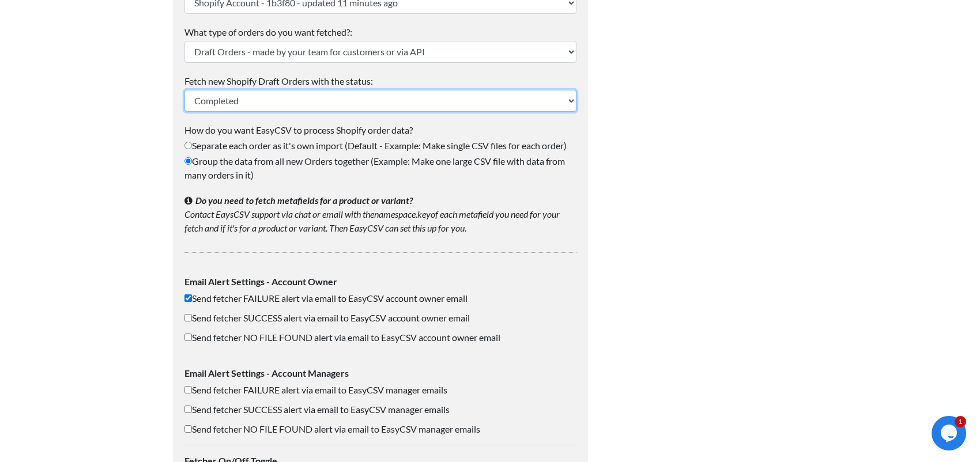
scroll to position [743, 0]
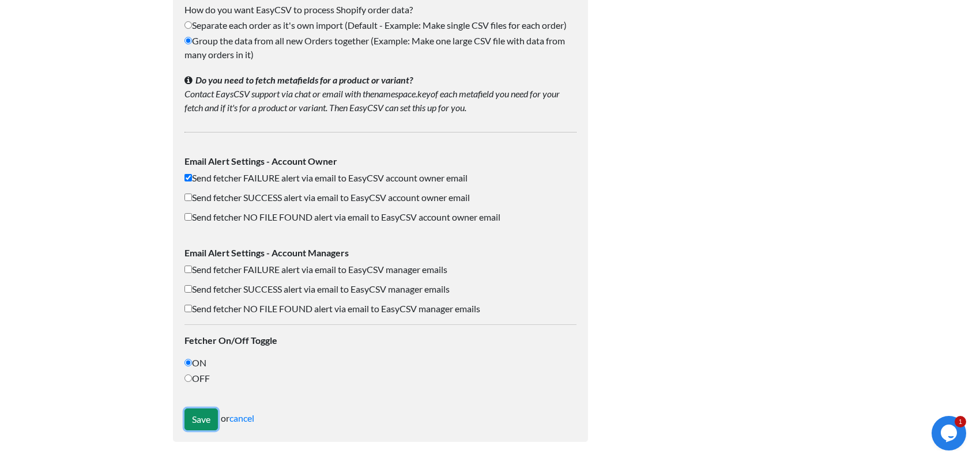
click at [188, 420] on input "Save" at bounding box center [200, 420] width 33 height 22
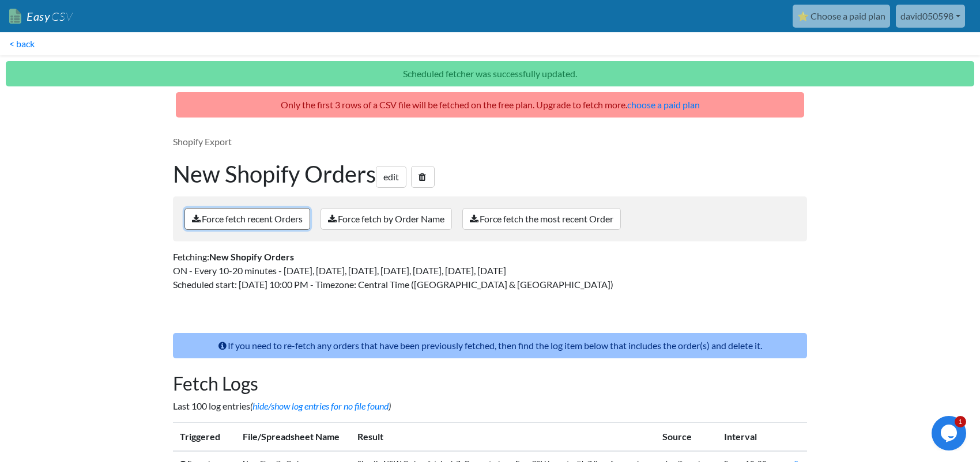
click at [277, 219] on link "Force fetch recent Orders" at bounding box center [247, 219] width 126 height 22
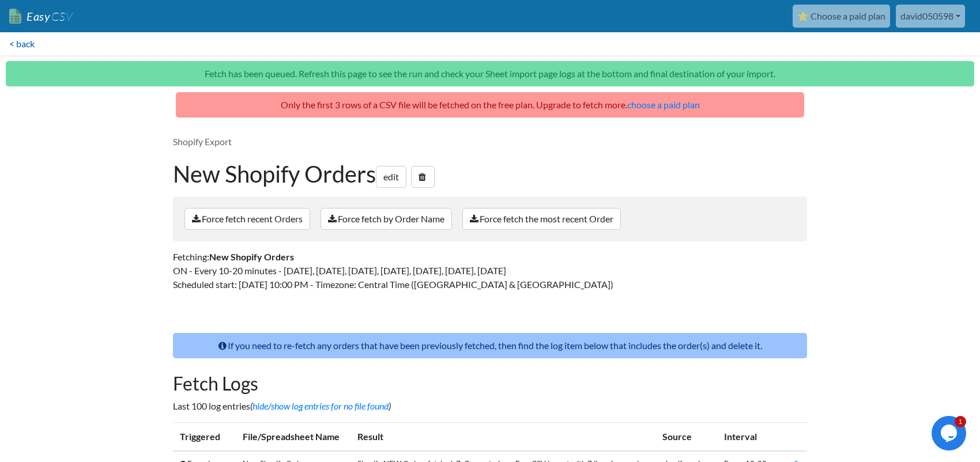
click at [4, 44] on link "< back" at bounding box center [22, 43] width 44 height 23
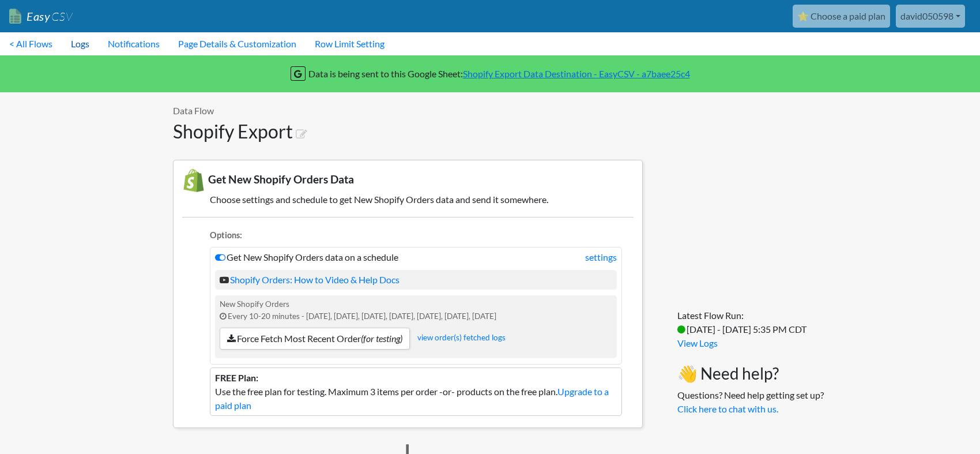
click at [89, 42] on link "Logs" at bounding box center [80, 43] width 37 height 23
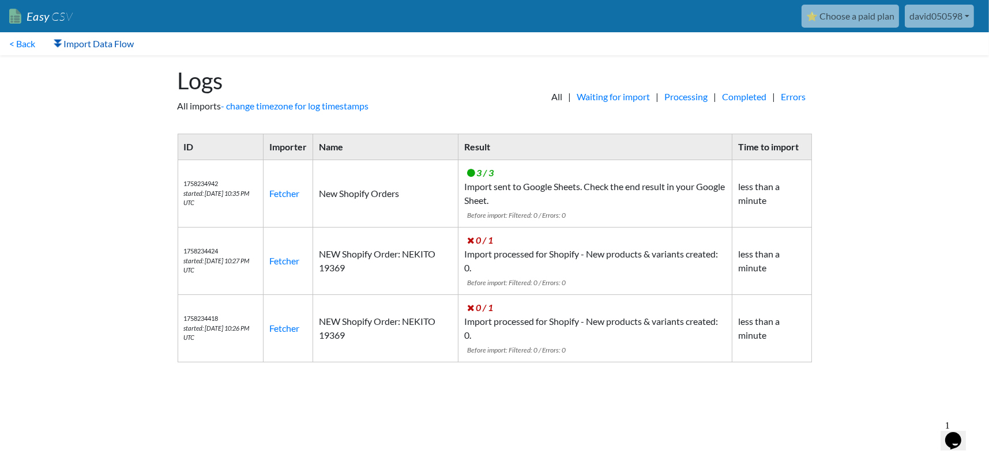
click at [99, 46] on link "Import Data Flow" at bounding box center [93, 43] width 99 height 23
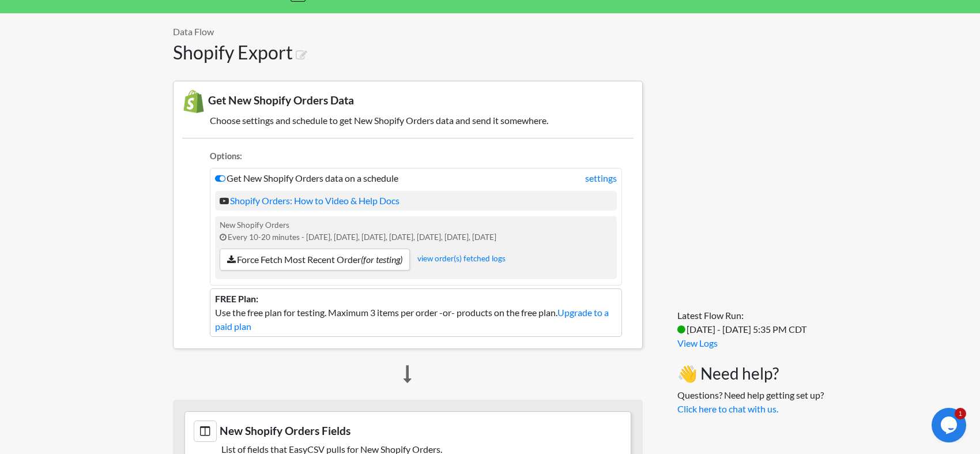
scroll to position [35, 0]
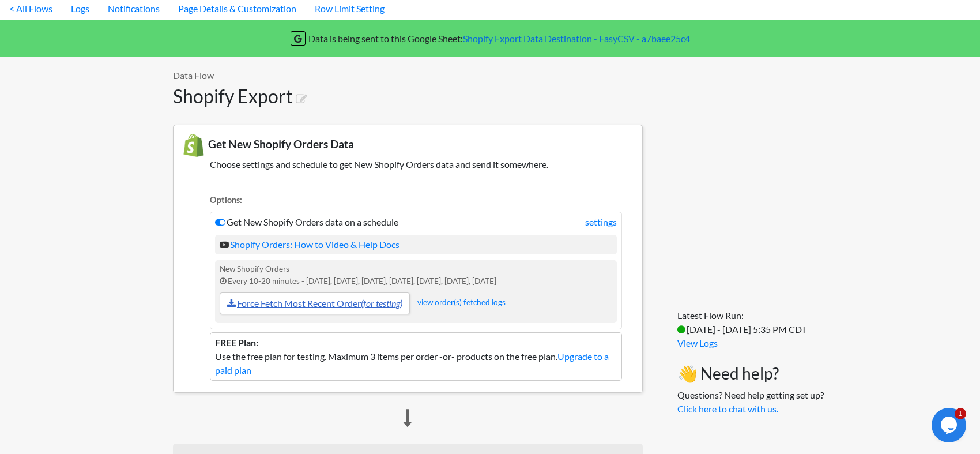
click at [327, 302] on link "Force Fetch Most Recent Order (for testing)" at bounding box center [315, 303] width 190 height 22
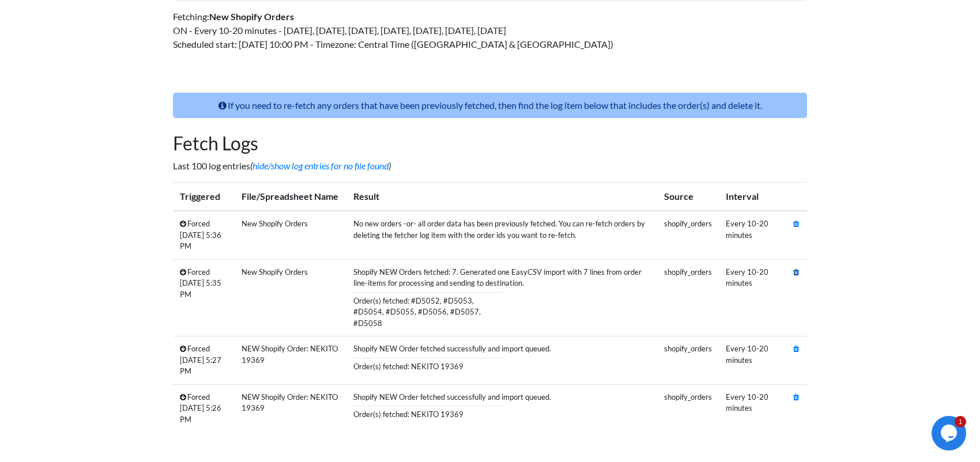
click at [798, 272] on icon at bounding box center [796, 272] width 6 height 7
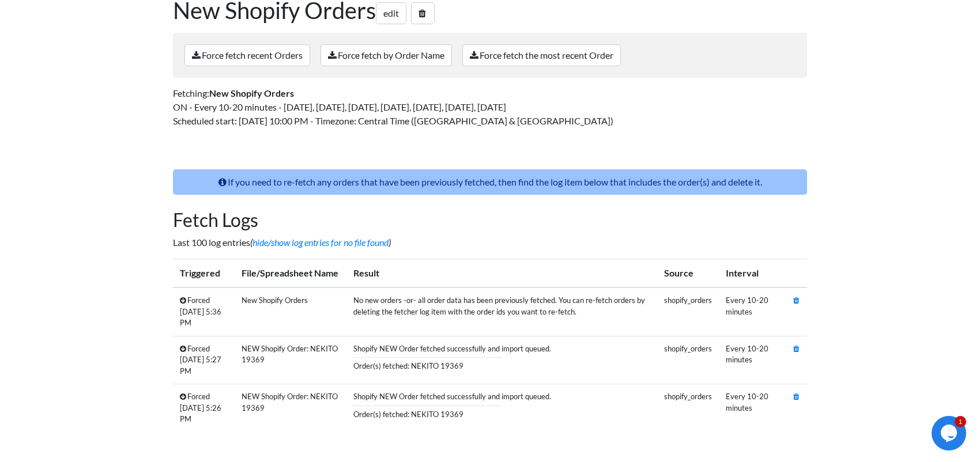
click at [804, 299] on td at bounding box center [796, 312] width 21 height 48
click at [797, 303] on icon at bounding box center [796, 300] width 6 height 7
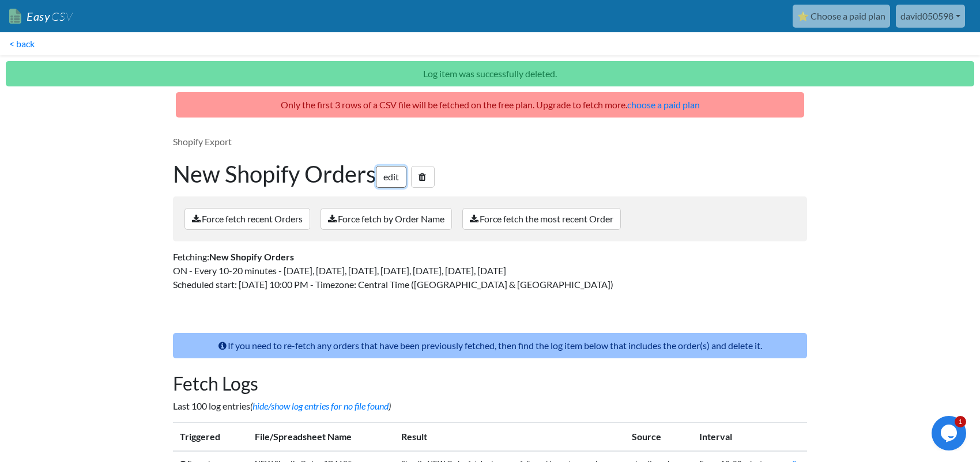
click at [385, 178] on link "edit" at bounding box center [391, 177] width 31 height 22
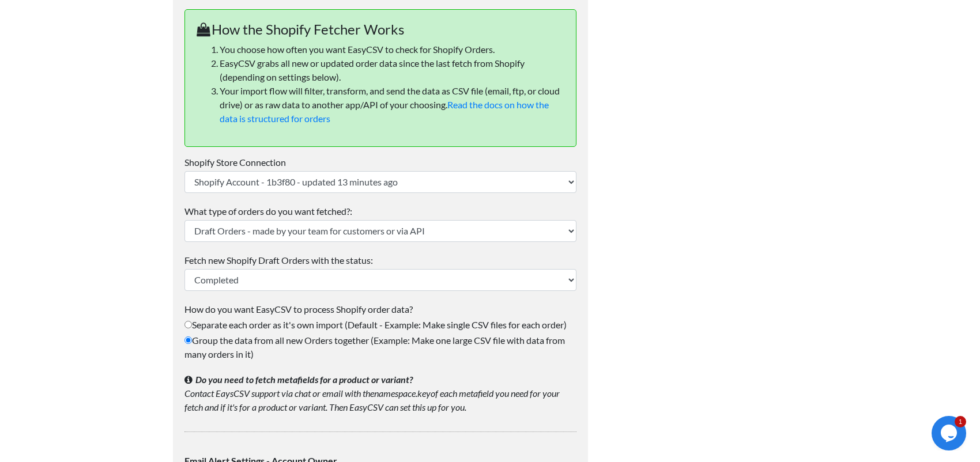
scroll to position [461, 0]
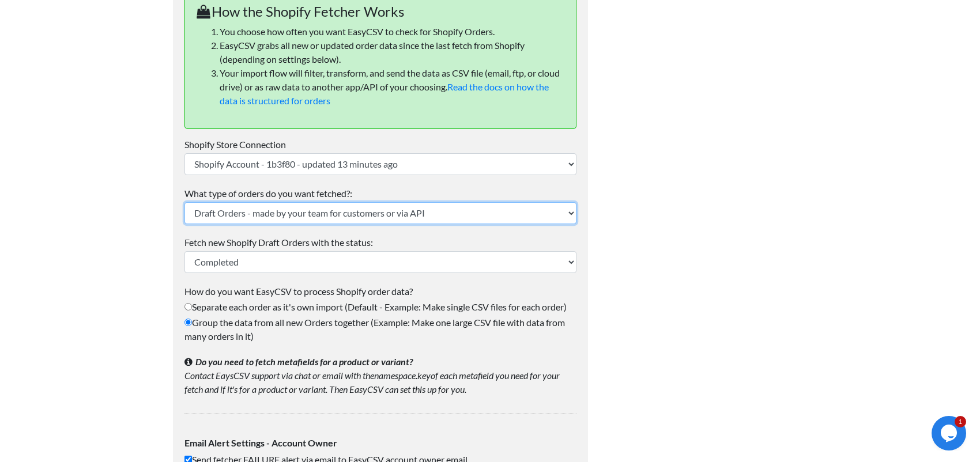
click at [268, 213] on select "Orders made by customers (Default - recommended) Draft Orders - made by your te…" at bounding box center [380, 213] width 392 height 22
click at [231, 220] on select "Orders made by customers (Default - recommended) Draft Orders - made by your te…" at bounding box center [380, 213] width 392 height 22
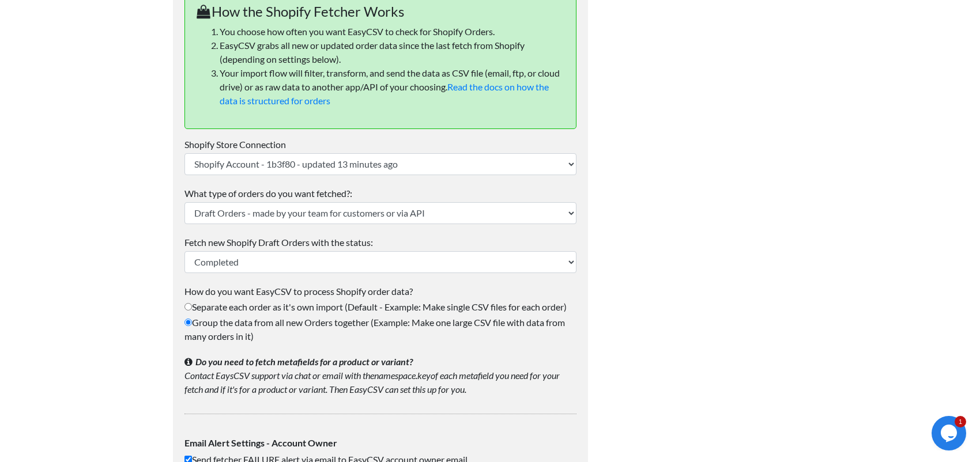
click at [163, 230] on div "Shopify Export Edit Scheduled Fetcher How often do you want to fetch and import…" at bounding box center [380, 165] width 438 height 1142
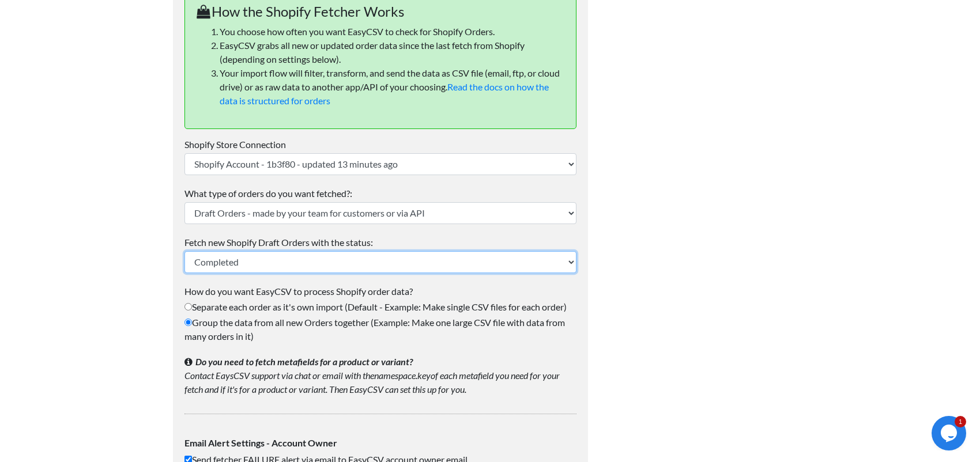
click at [258, 260] on select "Any - draft orders of any status. (Default - recommended) Completed Open Invoic…" at bounding box center [380, 262] width 392 height 22
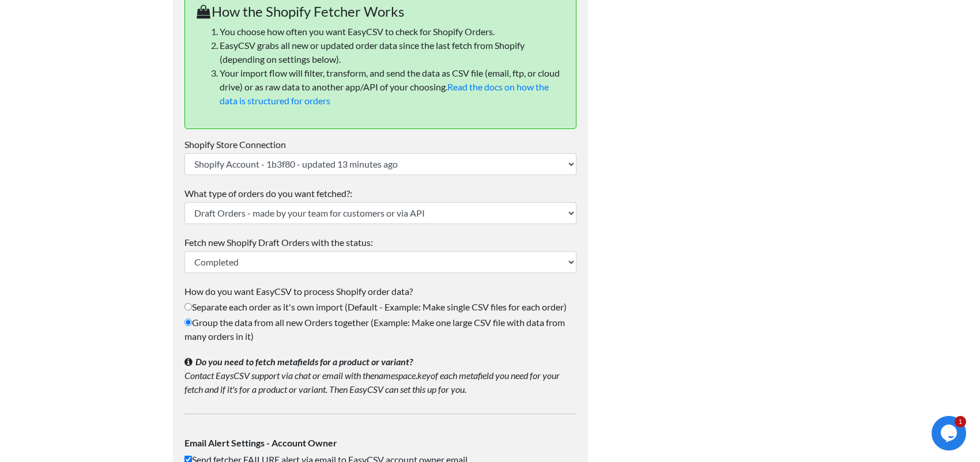
click at [120, 302] on body "Easy CSV ⭐ Choose a paid plan david050598 David050598 All Flows All CSV Generat…" at bounding box center [490, 137] width 980 height 1197
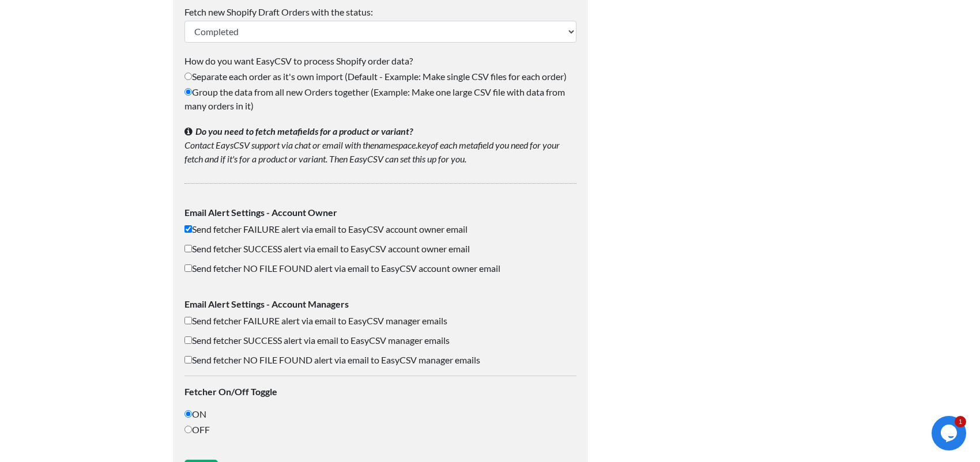
scroll to position [743, 0]
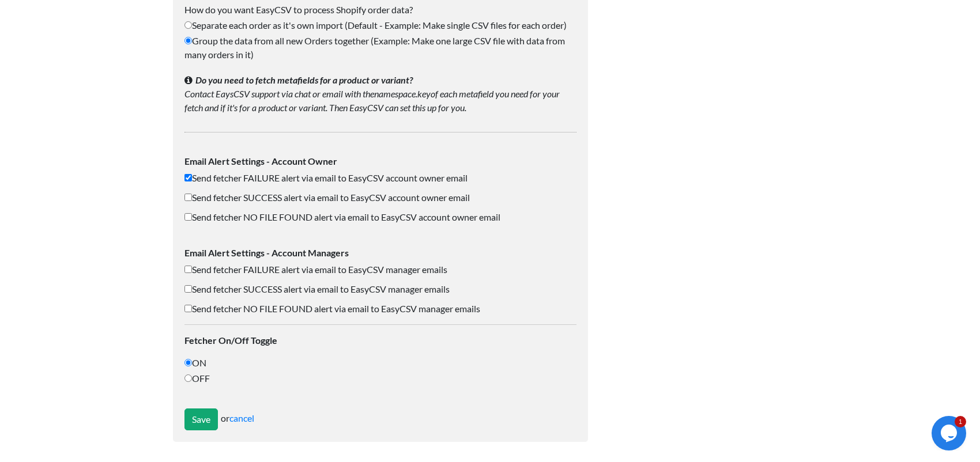
click at [186, 178] on input "Send fetcher FAILURE alert via email to EasyCSV account owner email" at bounding box center [187, 177] width 7 height 7
checkbox input "false"
click at [204, 416] on input "Save" at bounding box center [200, 420] width 33 height 22
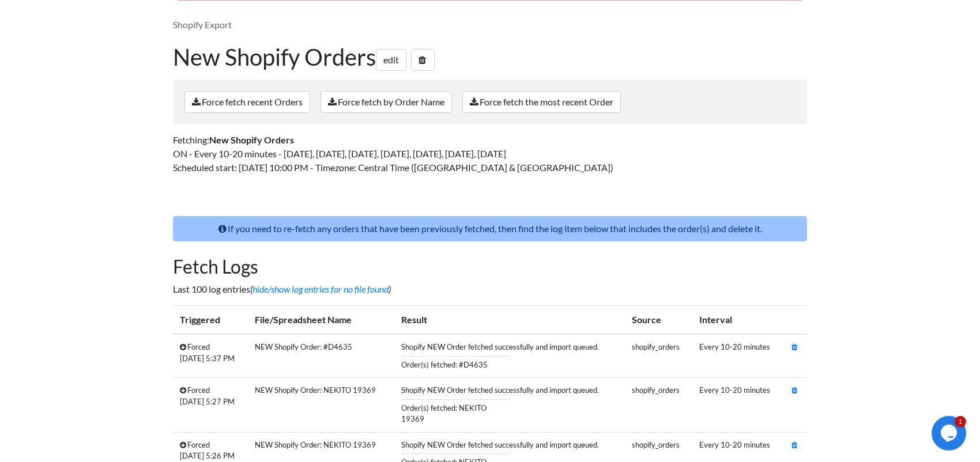
scroll to position [171, 0]
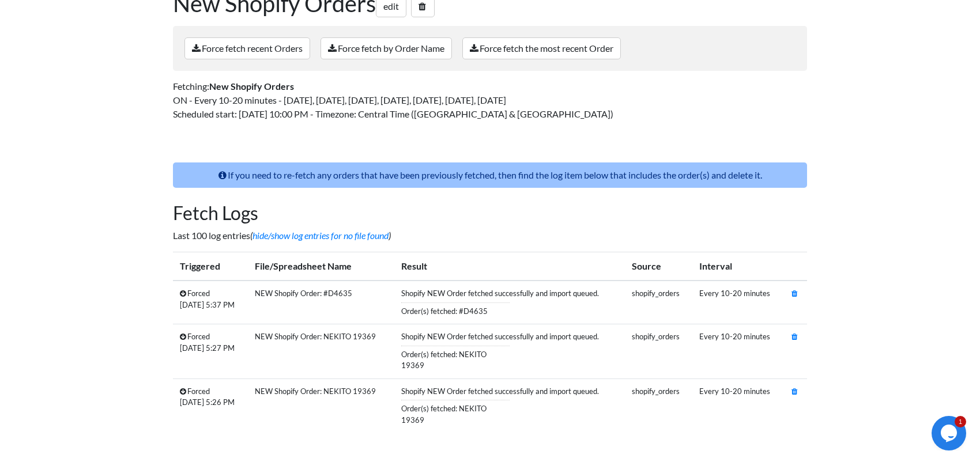
click at [791, 291] on td at bounding box center [796, 303] width 22 height 44
click at [796, 291] on icon at bounding box center [795, 293] width 6 height 7
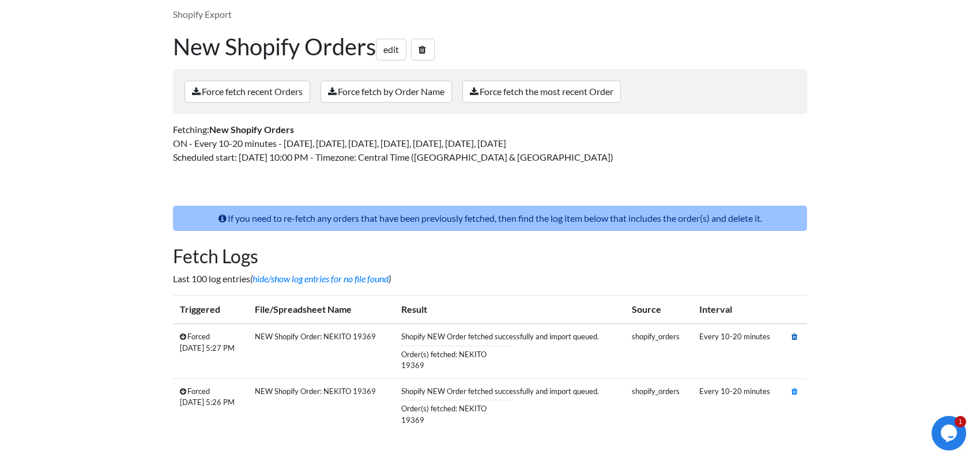
click at [792, 338] on icon at bounding box center [795, 336] width 6 height 7
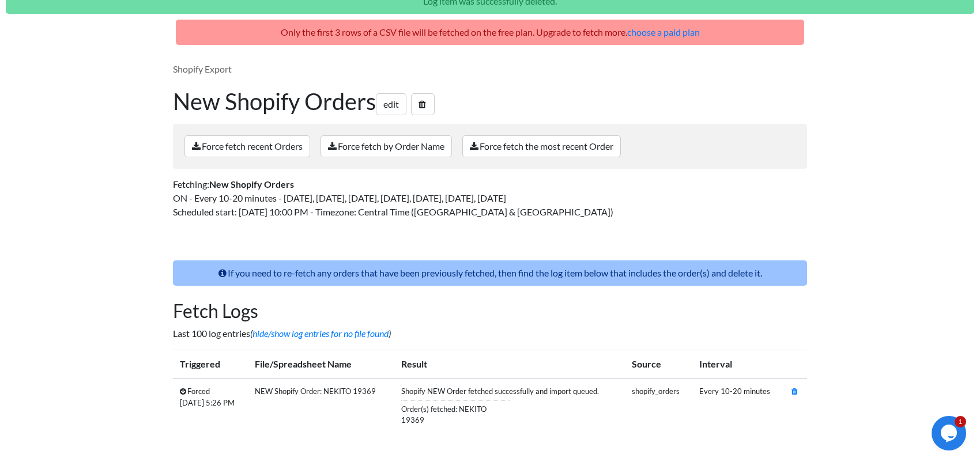
drag, startPoint x: 423, startPoint y: 418, endPoint x: 470, endPoint y: 423, distance: 47.5
click at [470, 423] on p "Order(s) fetched: NEKITO 19369" at bounding box center [455, 414] width 108 height 26
click at [401, 107] on link "edit" at bounding box center [391, 104] width 31 height 22
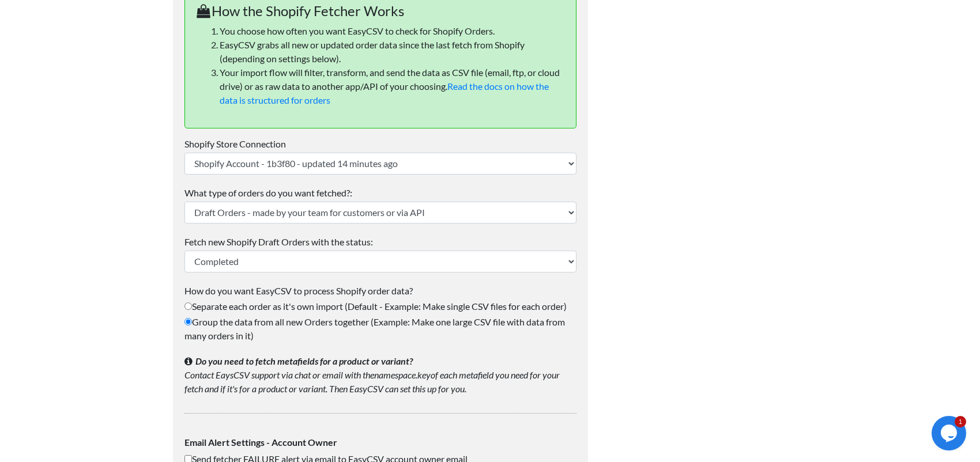
scroll to position [455, 0]
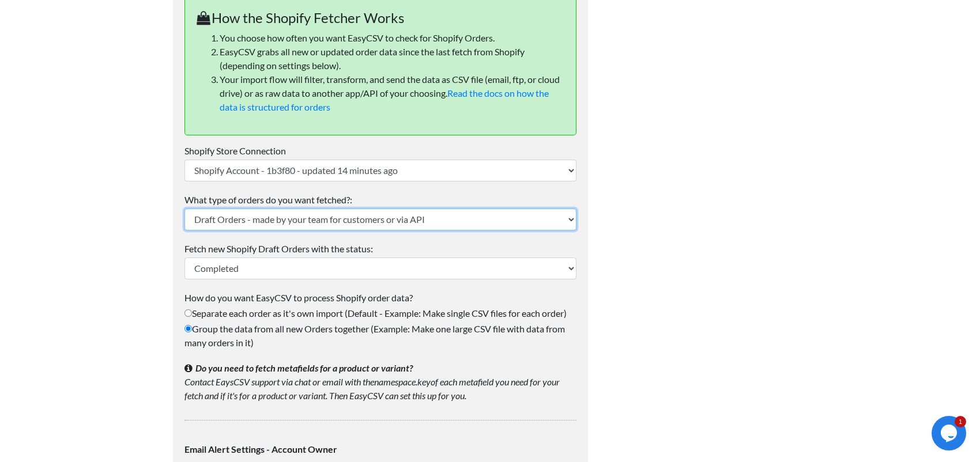
click at [246, 216] on select "Orders made by customers (Default - recommended) Draft Orders - made by your te…" at bounding box center [380, 220] width 392 height 22
select select "order"
click at [184, 209] on select "Orders made by customers (Default - recommended) Draft Orders - made by your te…" at bounding box center [380, 220] width 392 height 22
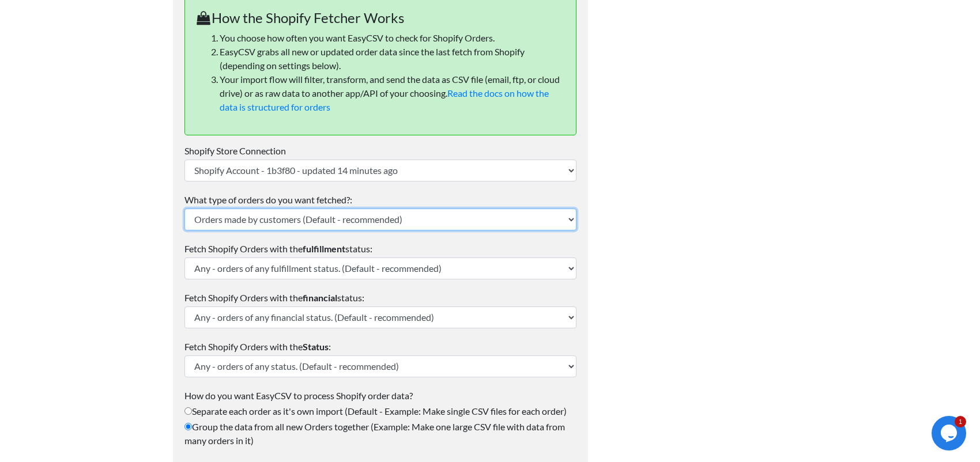
click at [278, 219] on select "Orders made by customers (Default - recommended) Draft Orders - made by your te…" at bounding box center [380, 220] width 392 height 22
click at [184, 209] on select "Orders made by customers (Default - recommended) Draft Orders - made by your te…" at bounding box center [380, 220] width 392 height 22
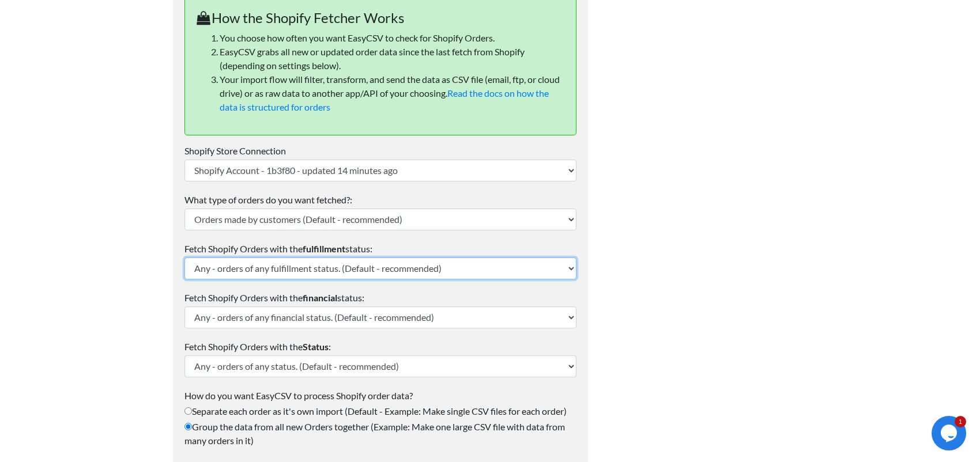
click at [244, 271] on select "Any - orders of any fulfillment status. (Default - recommended) Partial - parti…" at bounding box center [380, 269] width 392 height 22
click at [184, 258] on select "Any - orders of any fulfillment status. (Default - recommended) Partial - parti…" at bounding box center [380, 269] width 392 height 22
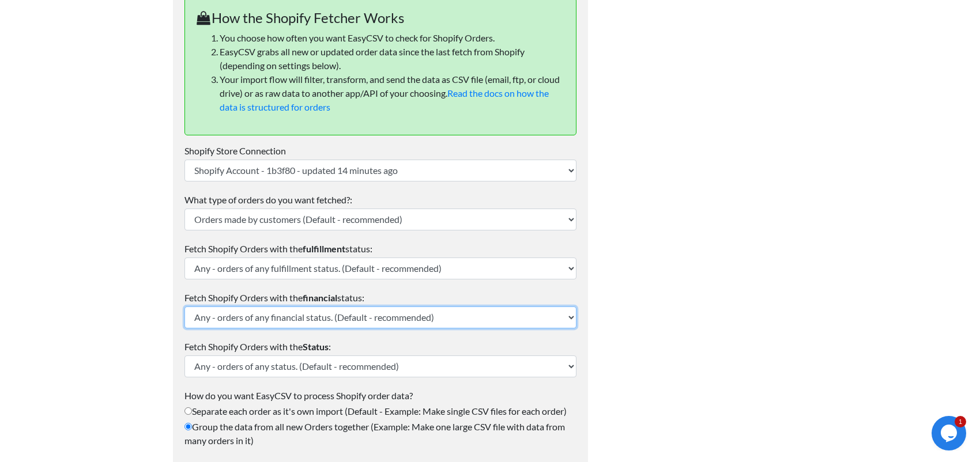
click at [247, 321] on select "Any - orders of any financial status. (Default - recommended) Paid - only paid …" at bounding box center [380, 318] width 392 height 22
select select "paid"
click at [184, 307] on select "Any - orders of any financial status. (Default - recommended) Paid - only paid …" at bounding box center [380, 318] width 392 height 22
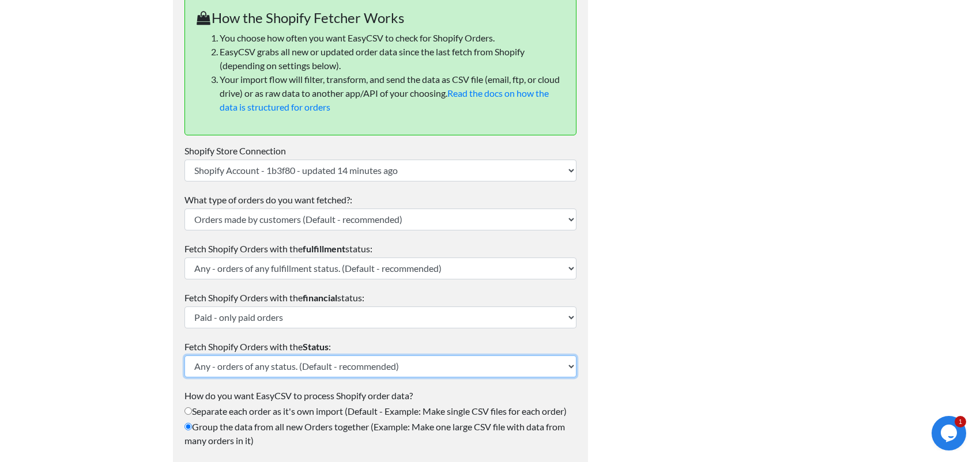
click at [287, 367] on select "Any - orders of any status. (Default - recommended) Open Closed Cancelled" at bounding box center [380, 367] width 392 height 22
click at [184, 356] on select "Any - orders of any status. (Default - recommended) Open Closed Cancelled" at bounding box center [380, 367] width 392 height 22
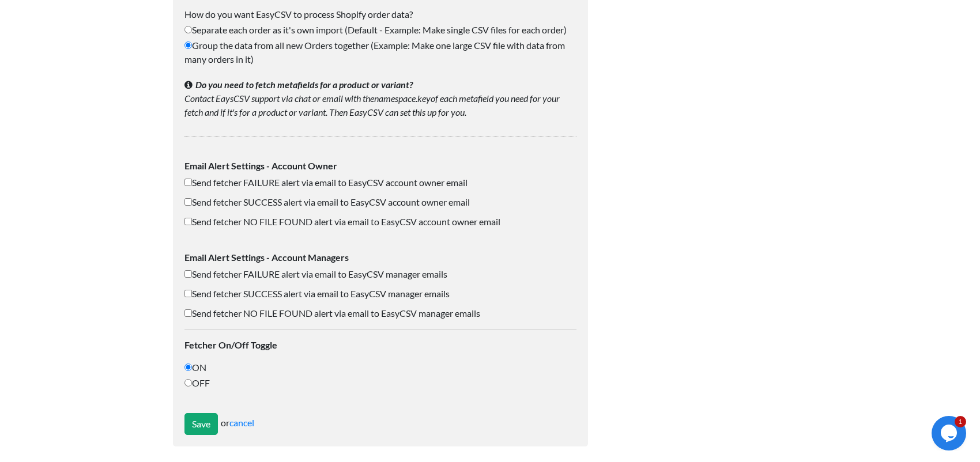
scroll to position [841, 0]
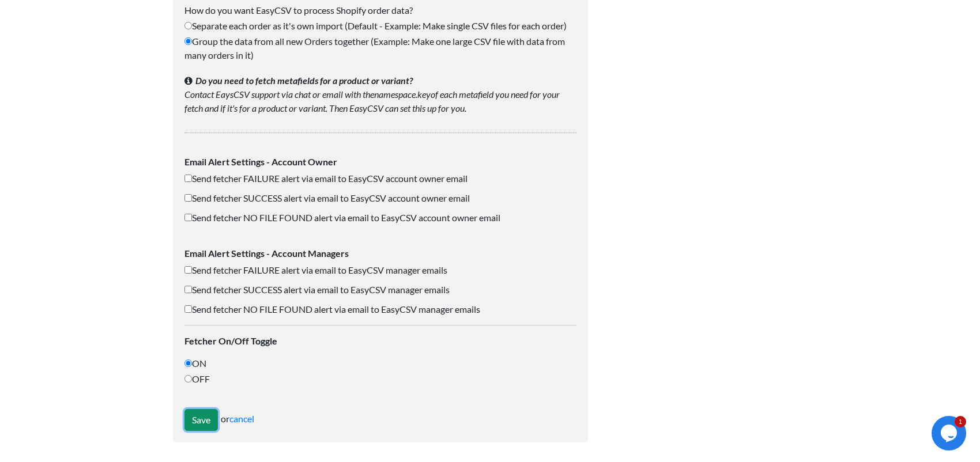
click at [205, 419] on input "Save" at bounding box center [200, 420] width 33 height 22
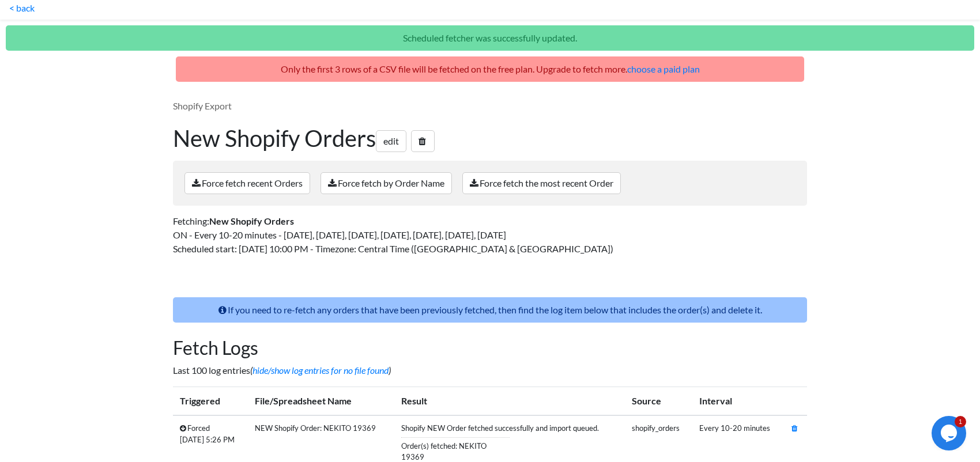
scroll to position [15, 0]
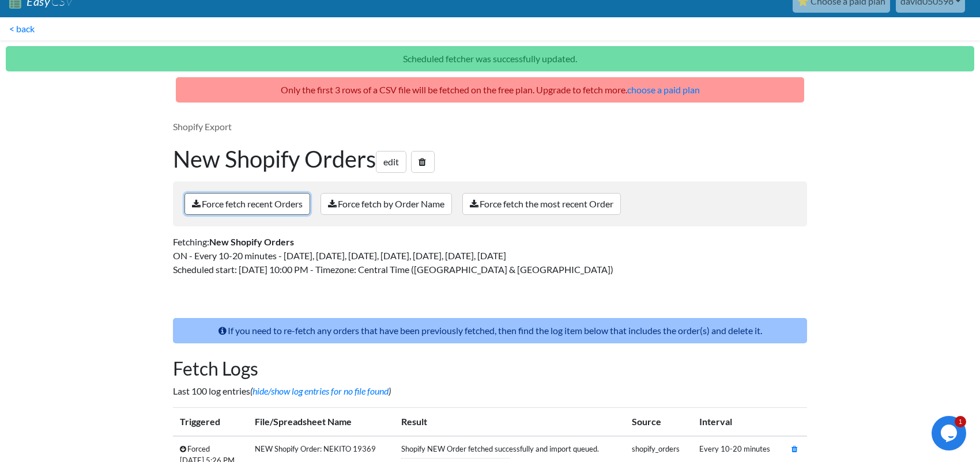
click at [263, 201] on link "Force fetch recent Orders" at bounding box center [247, 204] width 126 height 22
